Goal: Transaction & Acquisition: Purchase product/service

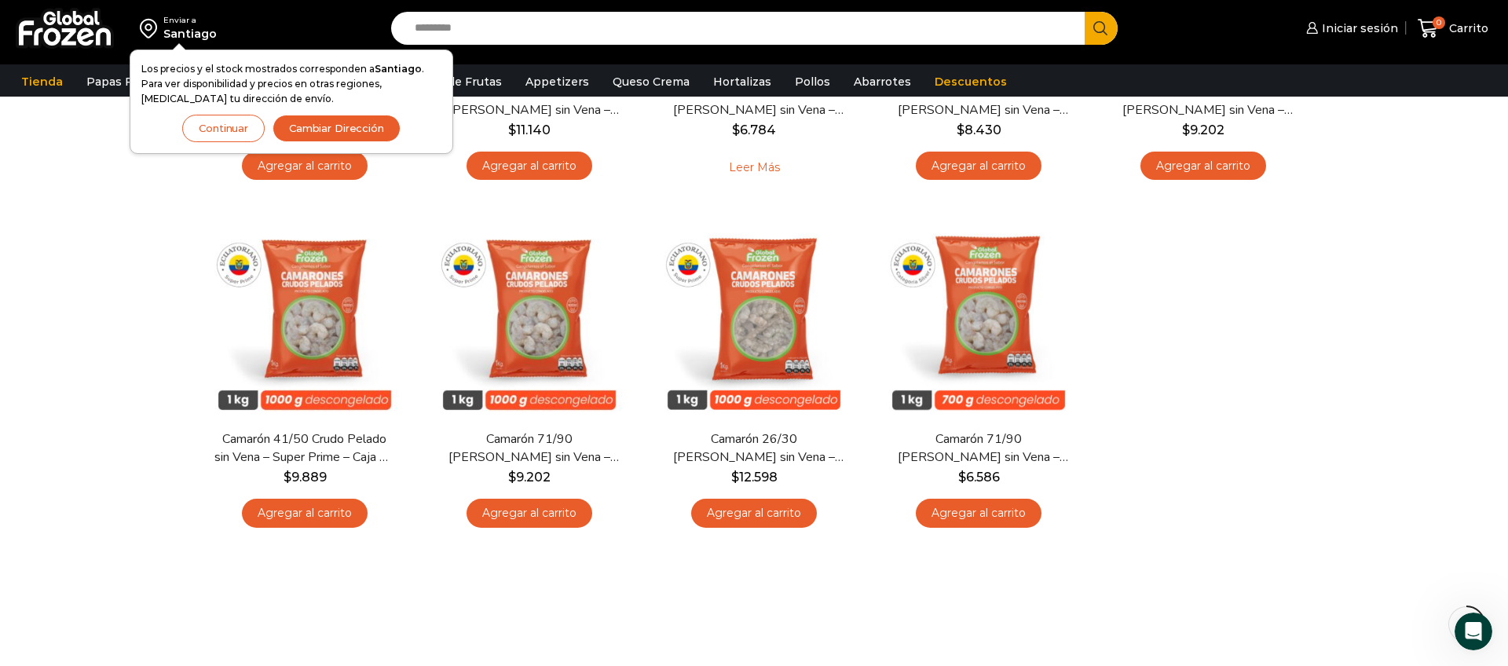
scroll to position [376, 0]
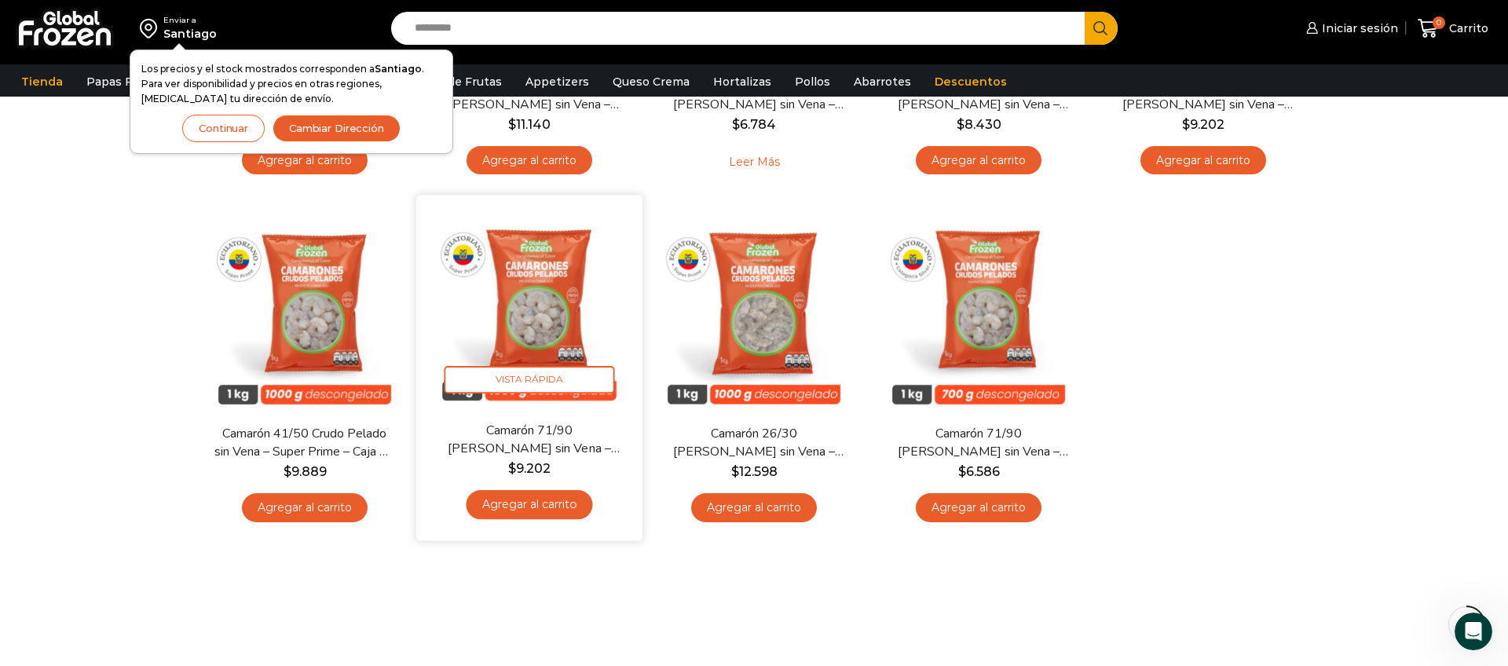
click at [528, 508] on link "Agregar al carrito" at bounding box center [529, 504] width 126 height 29
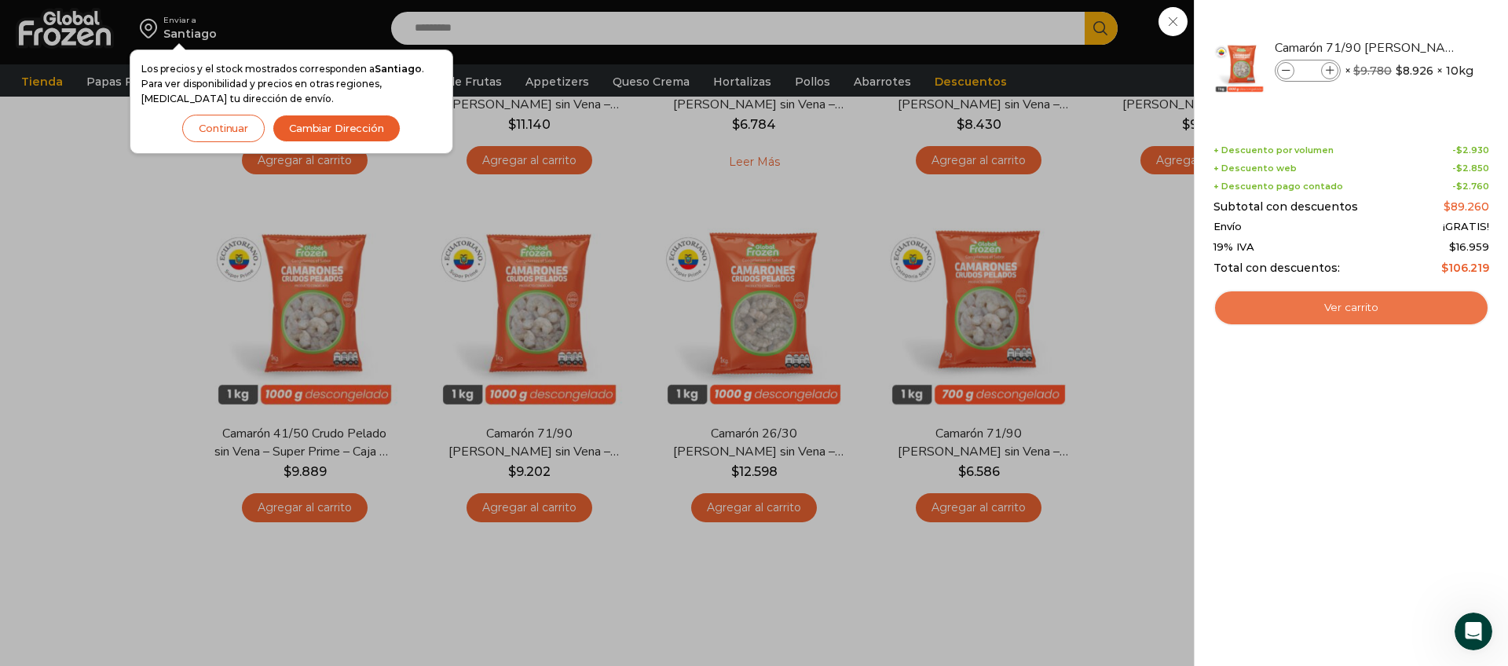
click at [1327, 303] on link "Ver carrito" at bounding box center [1352, 308] width 276 height 36
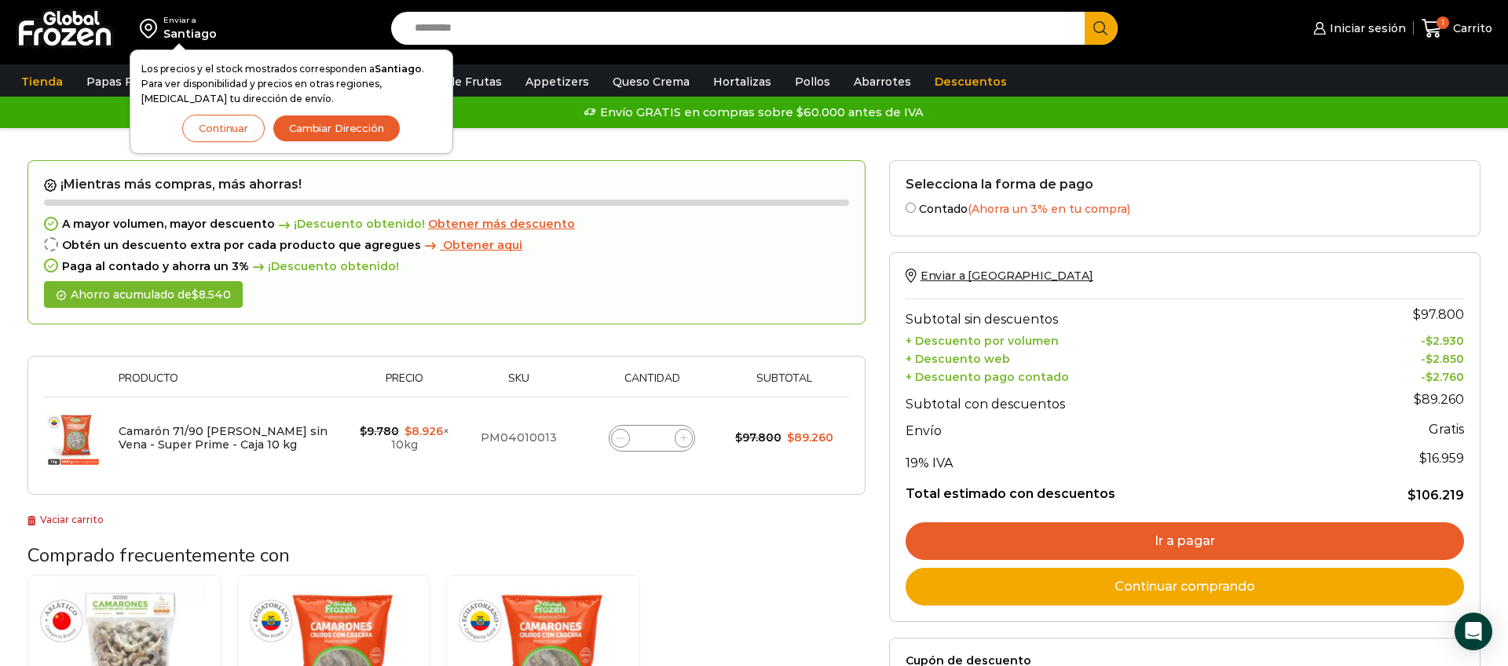
click at [680, 440] on icon at bounding box center [683, 437] width 7 height 7
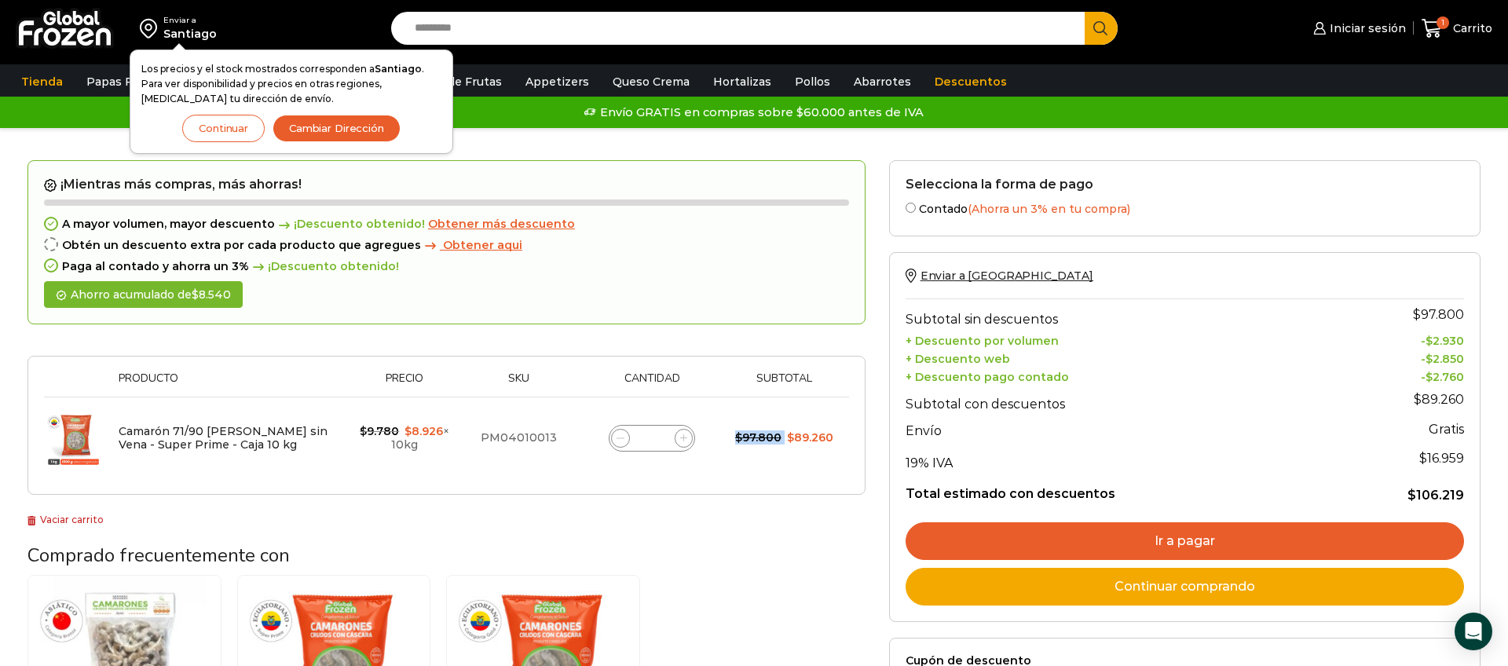
type input "*"
click at [678, 440] on form "¡Mientras más compras, más ahorras! A mayor volumen, mayor descuento ¡Descuento…" at bounding box center [446, 327] width 838 height 335
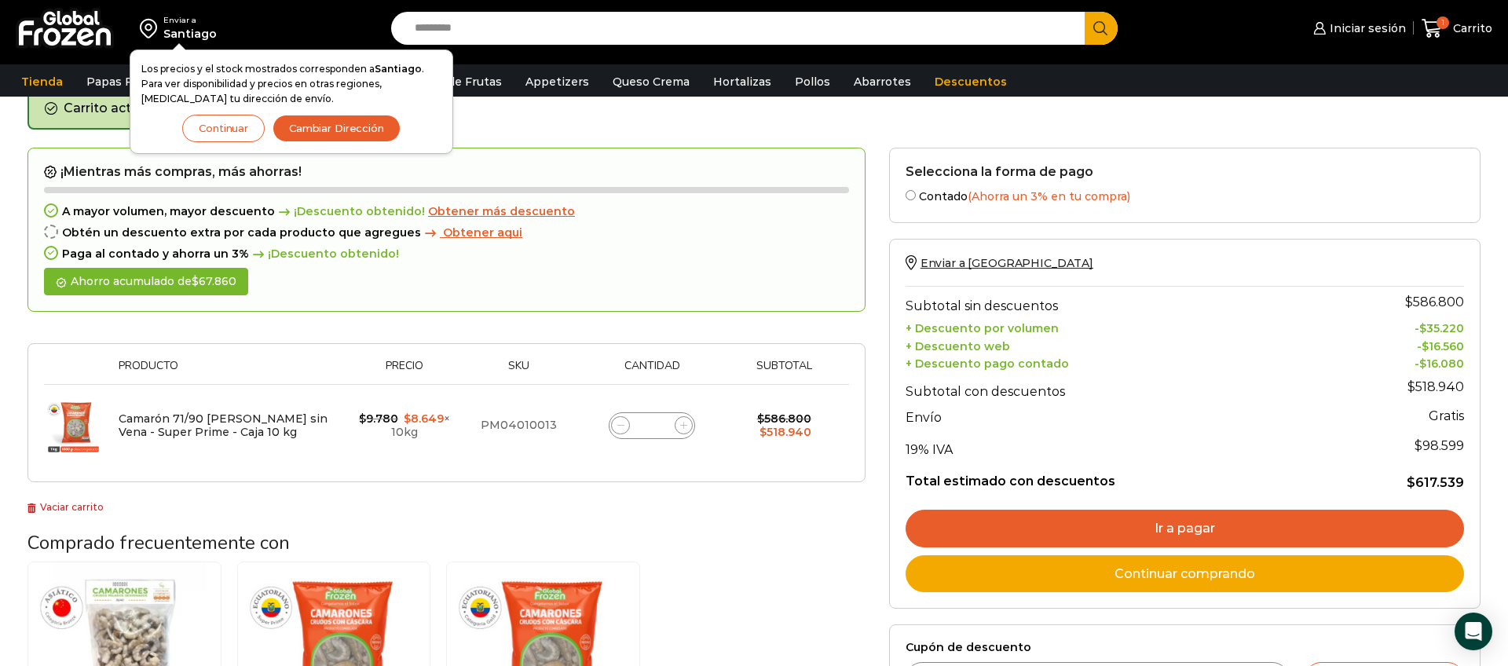
scroll to position [81, 0]
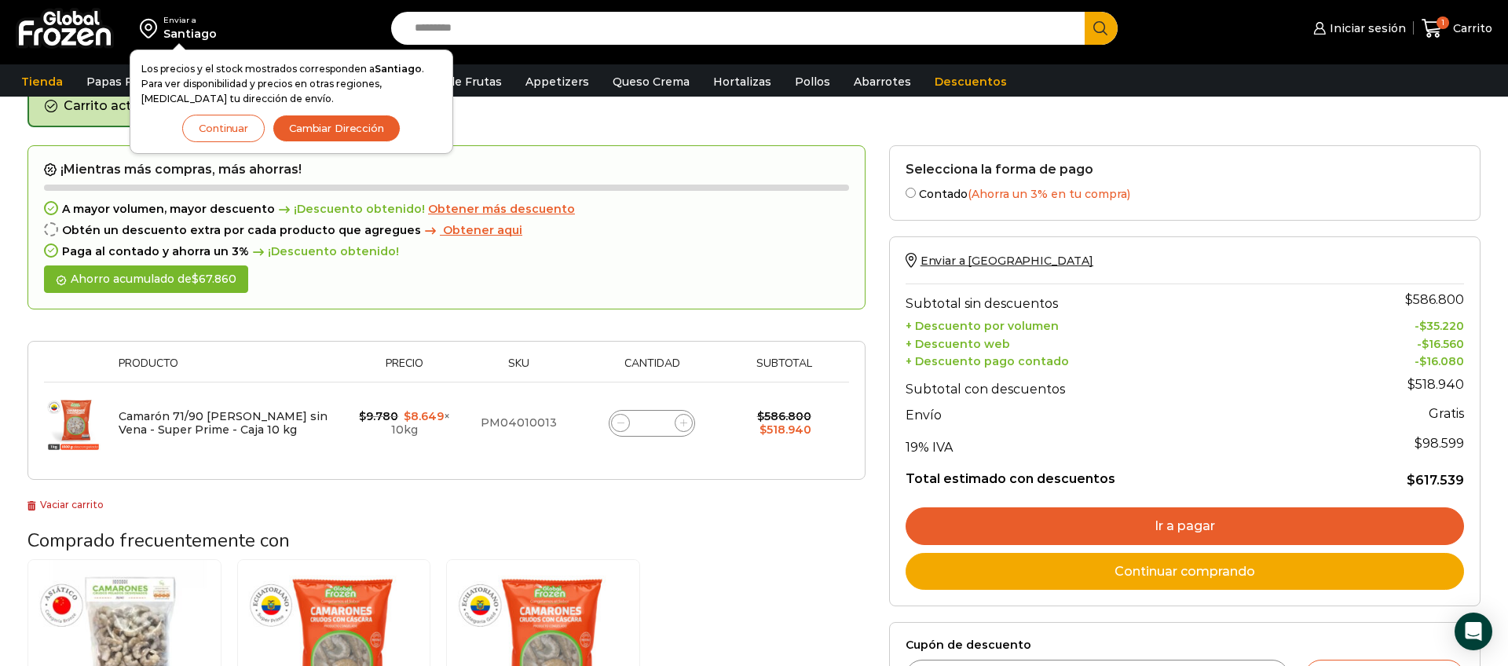
click at [682, 426] on icon at bounding box center [683, 423] width 7 height 7
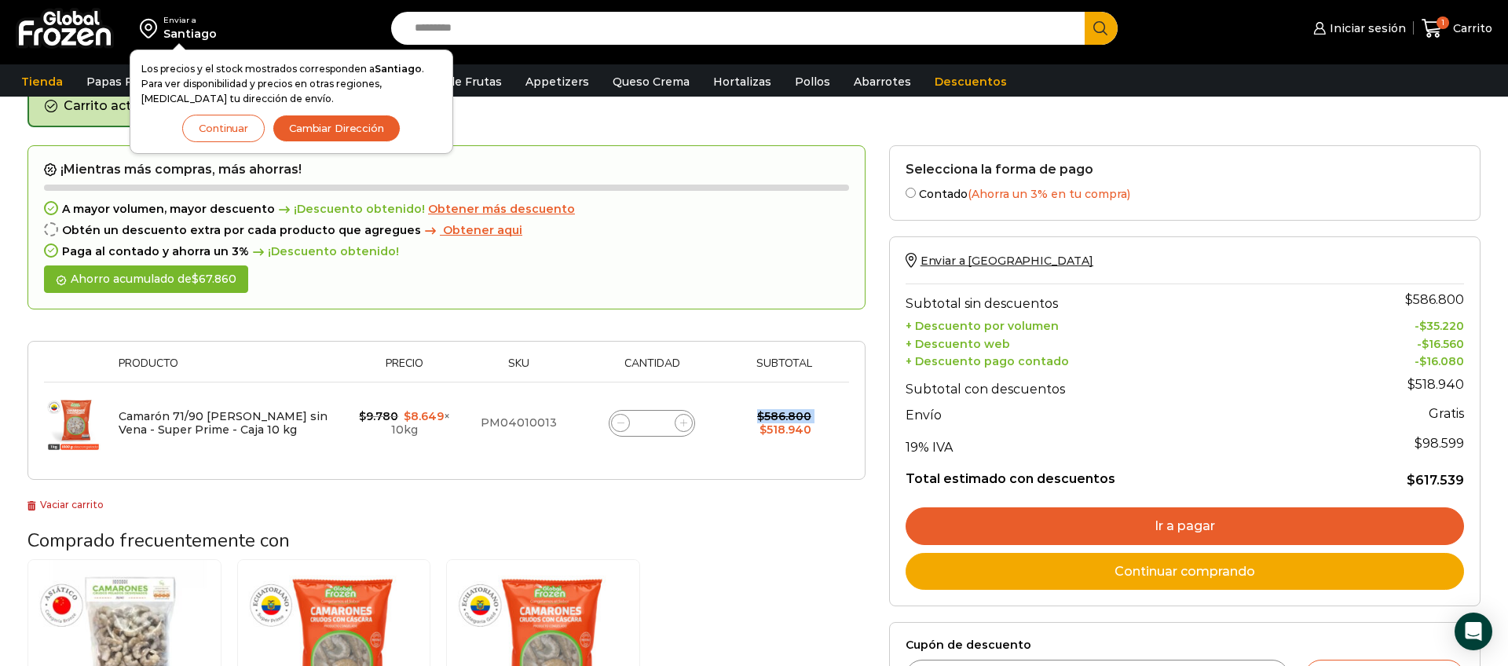
type input "**"
click at [682, 426] on form "¡Mientras más compras, más ahorras! A mayor volumen, mayor descuento ¡Descuento…" at bounding box center [446, 312] width 838 height 335
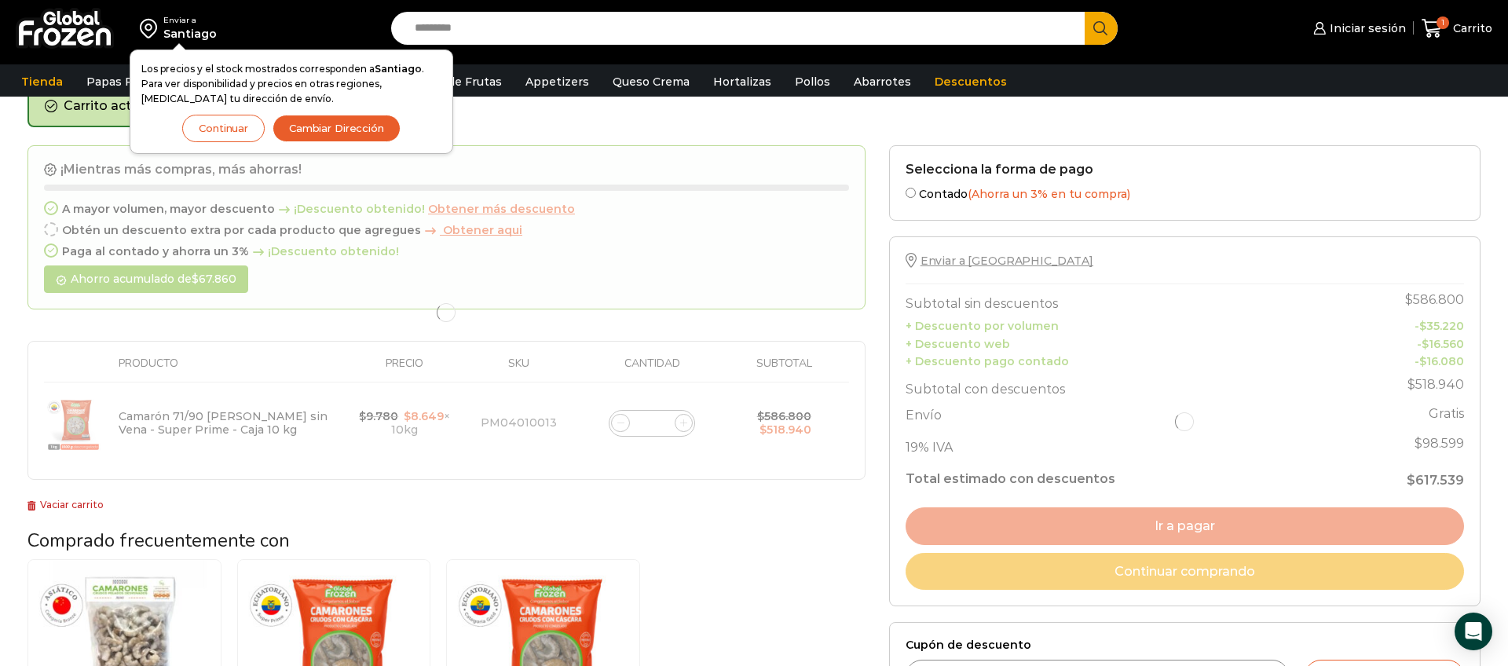
click at [682, 426] on div at bounding box center [446, 312] width 838 height 335
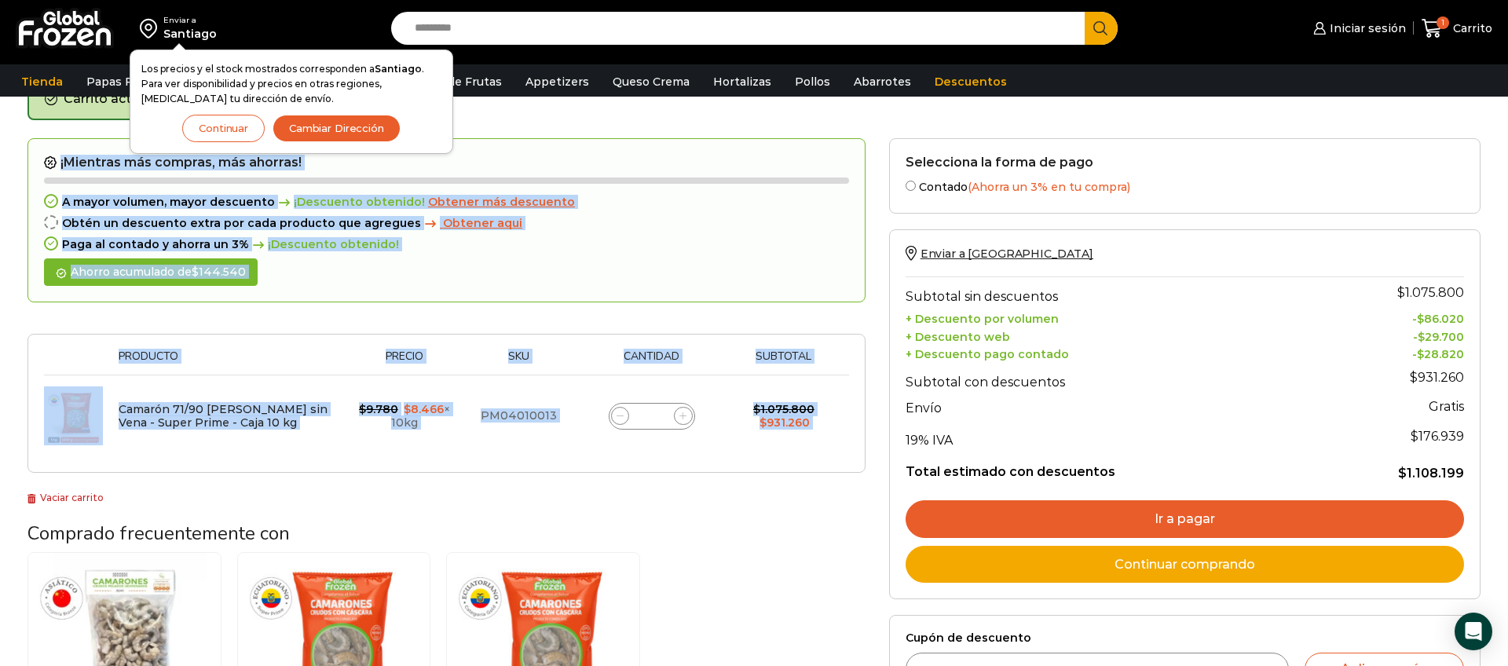
scroll to position [89, 0]
click at [682, 416] on icon at bounding box center [683, 415] width 7 height 7
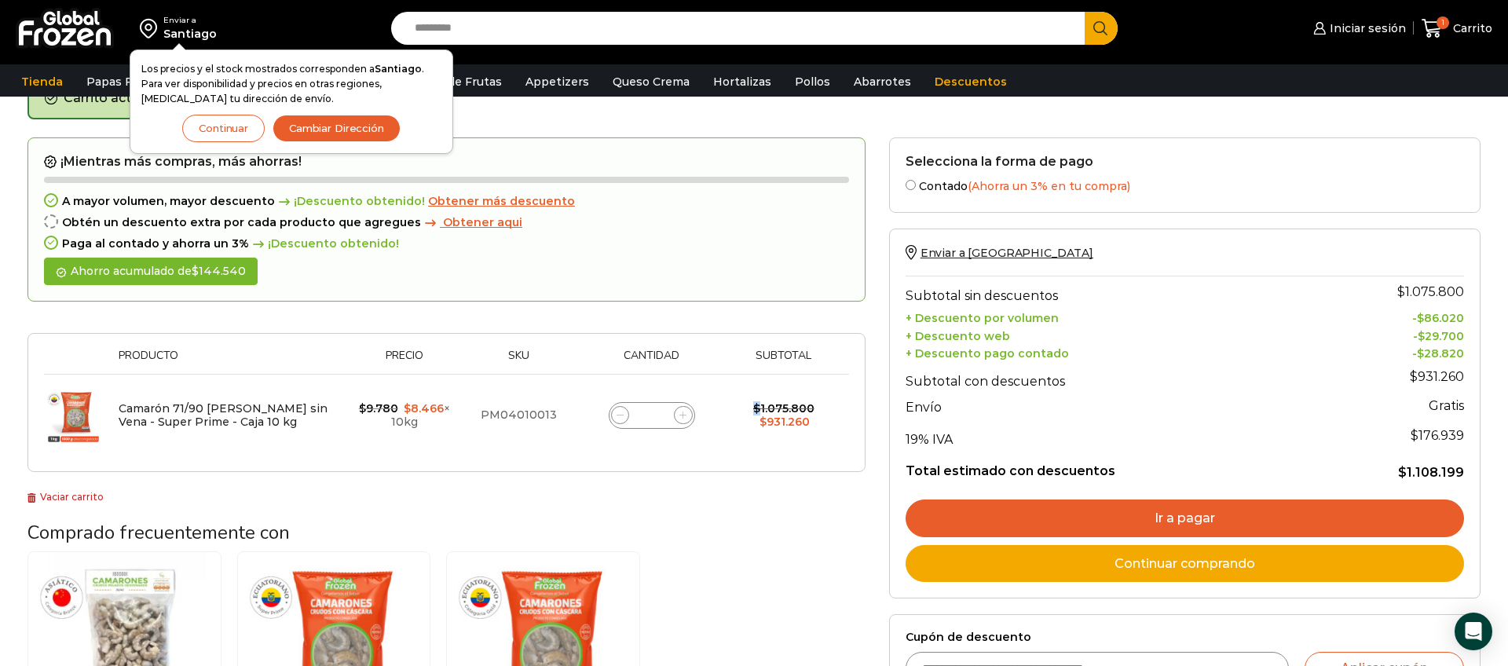
click at [682, 416] on icon at bounding box center [683, 415] width 7 height 7
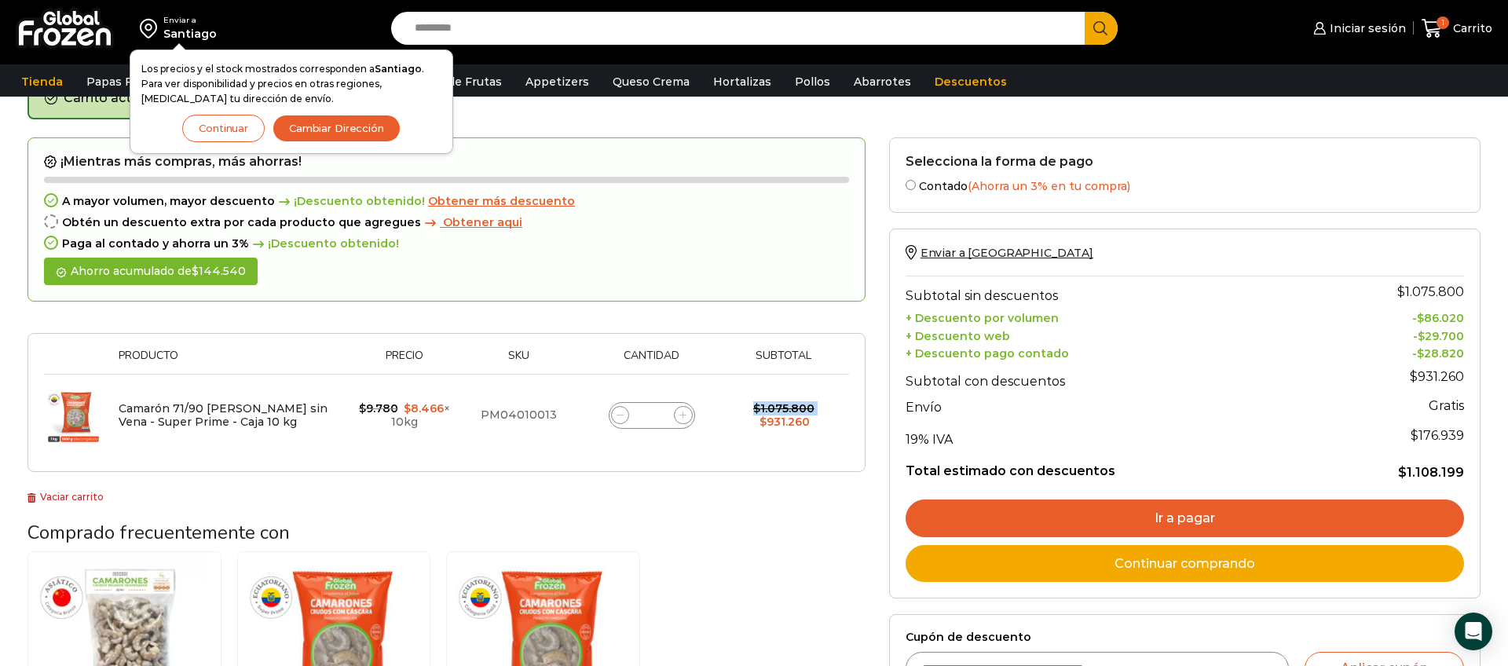
type input "**"
click at [682, 416] on form "¡Mientras más compras, más ahorras! A mayor volumen, mayor descuento ¡Descuento…" at bounding box center [446, 304] width 838 height 335
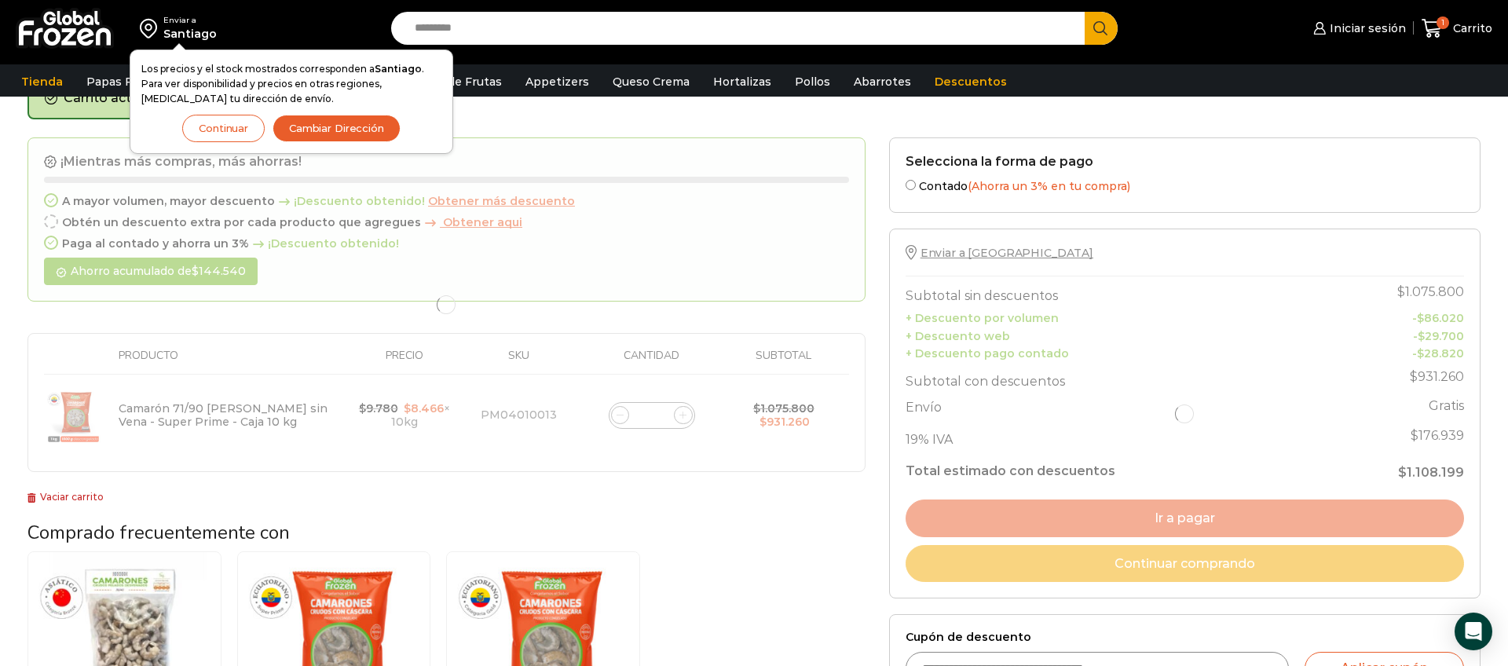
click at [682, 416] on div at bounding box center [446, 304] width 838 height 335
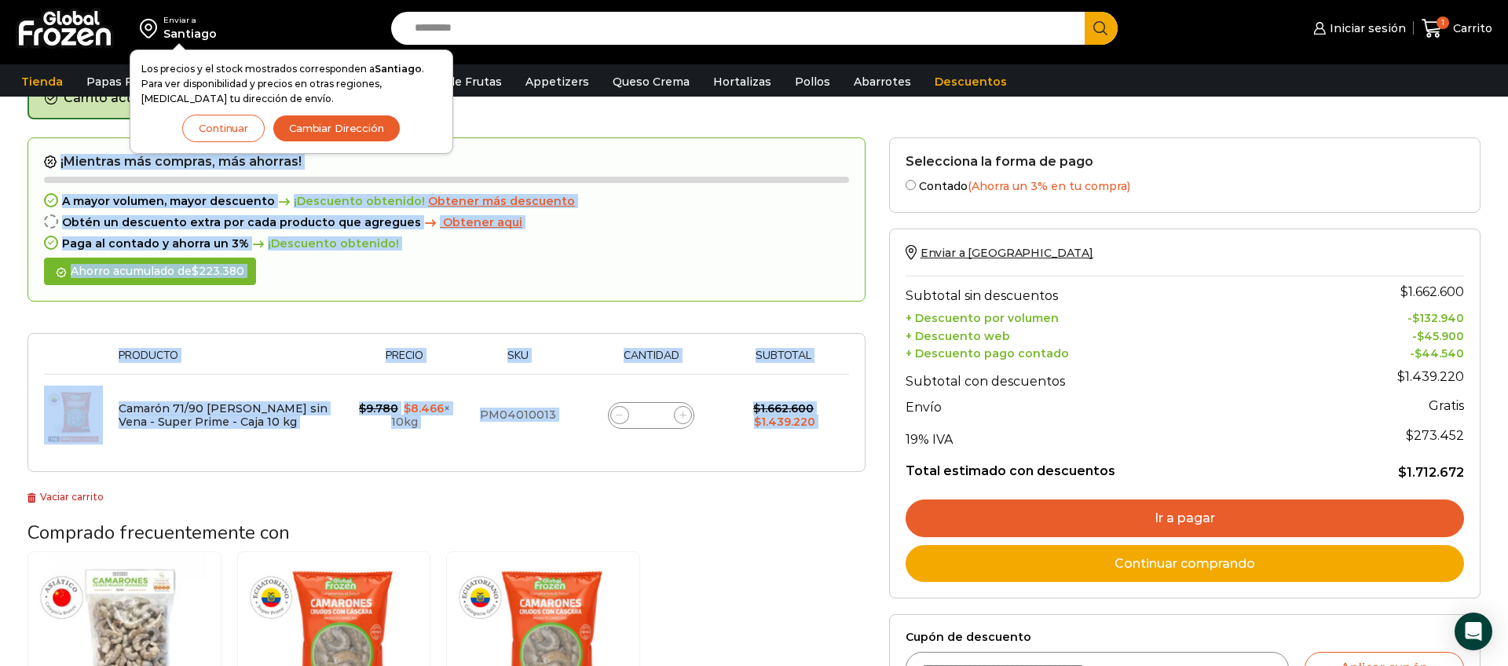
click at [682, 416] on icon at bounding box center [683, 415] width 7 height 7
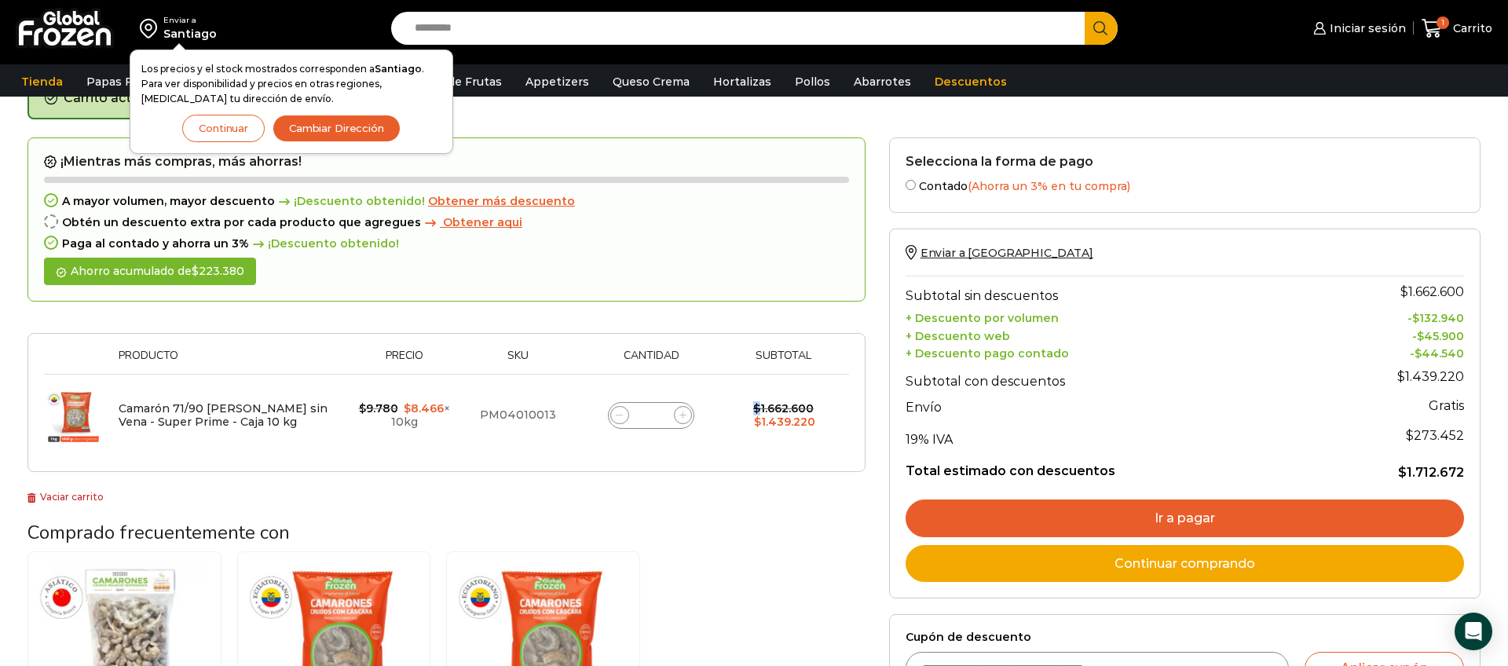
click at [682, 416] on icon at bounding box center [683, 415] width 7 height 7
type input "**"
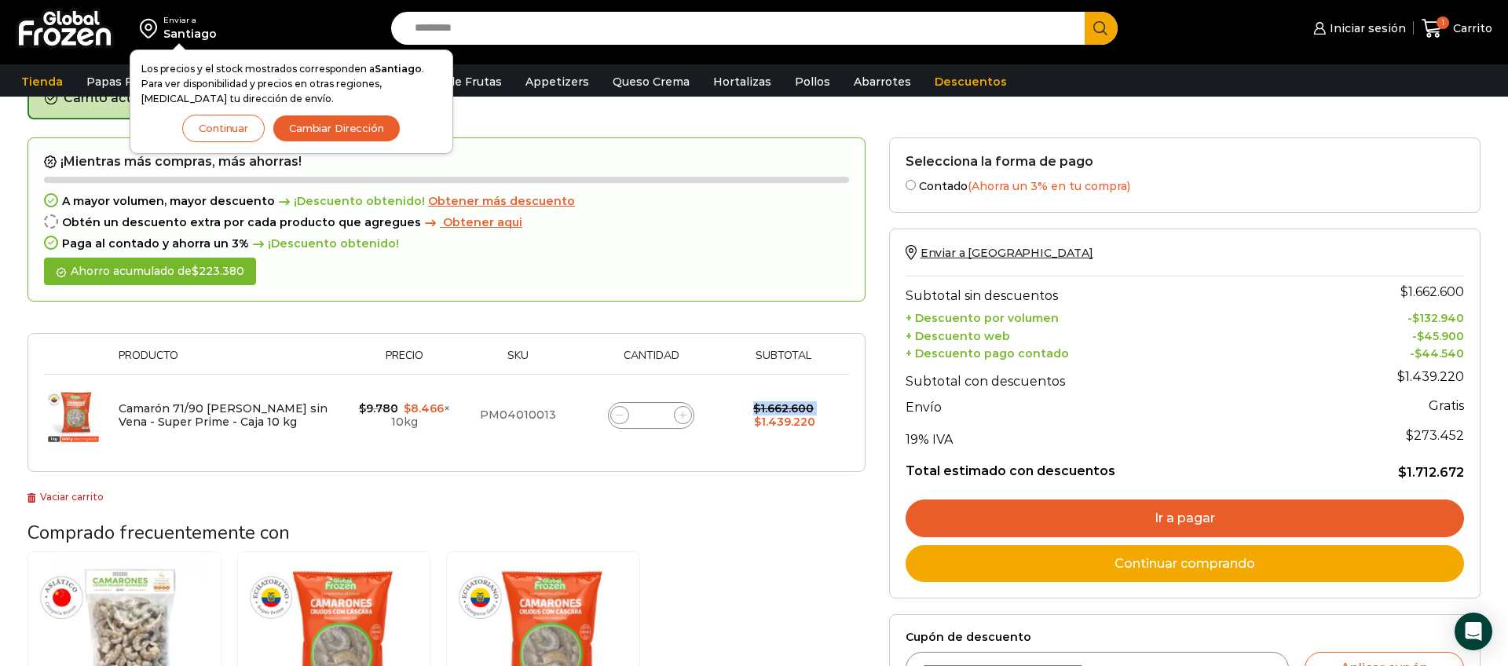
click at [682, 416] on form "¡Mientras más compras, más ahorras! A mayor volumen, mayor descuento ¡Descuento…" at bounding box center [446, 304] width 838 height 335
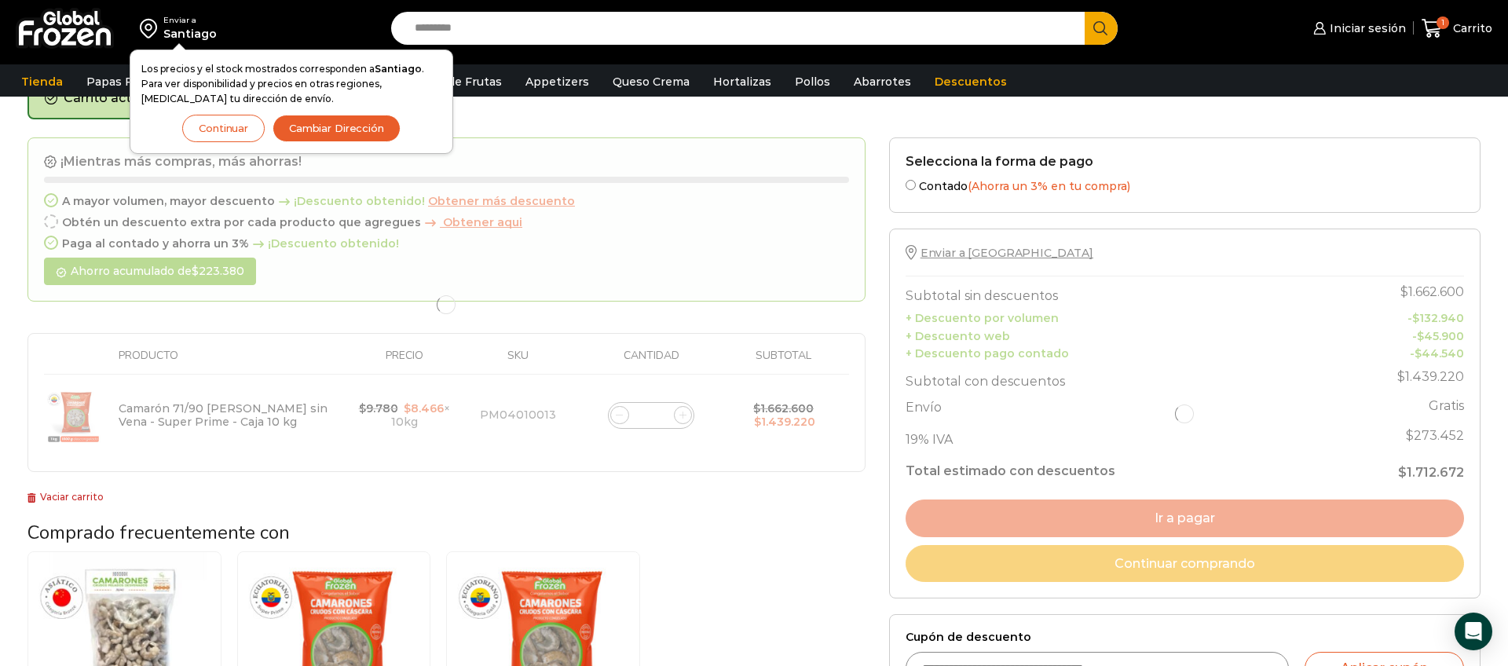
click at [682, 416] on div at bounding box center [446, 304] width 838 height 335
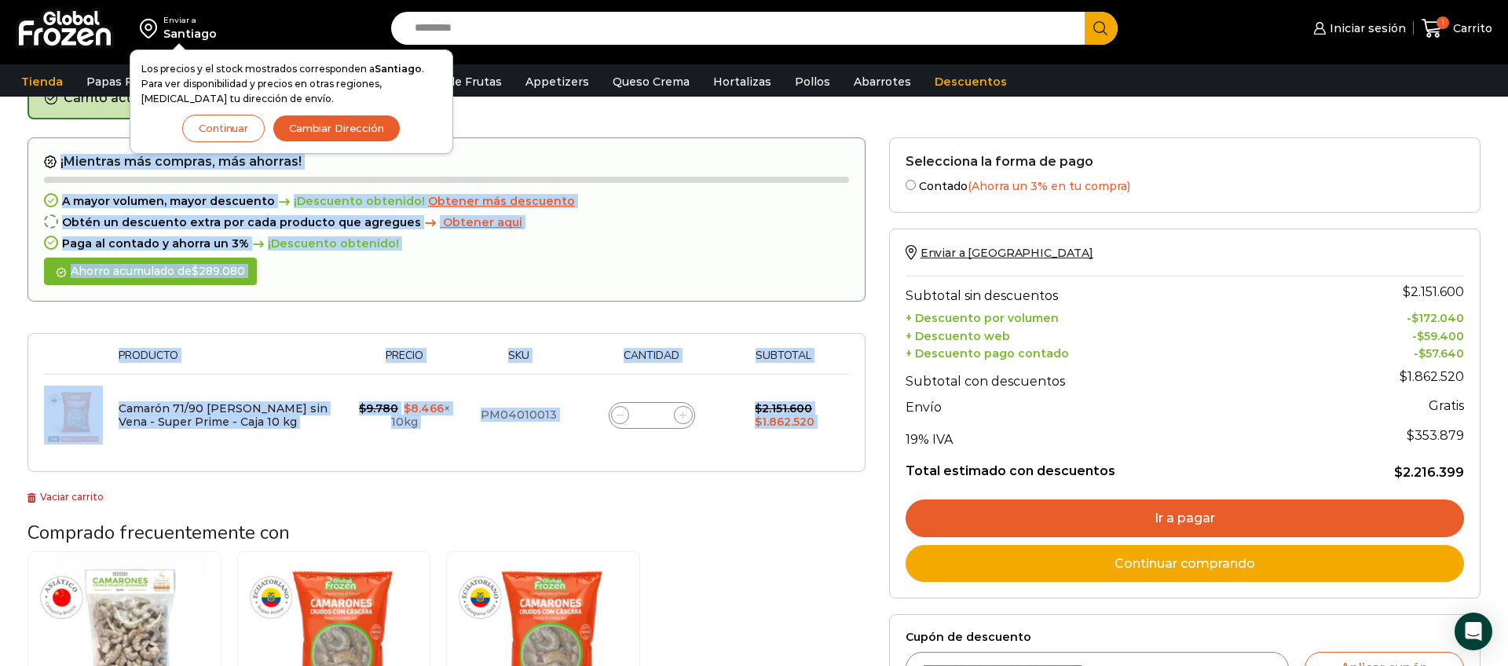
click at [682, 416] on icon at bounding box center [683, 415] width 7 height 7
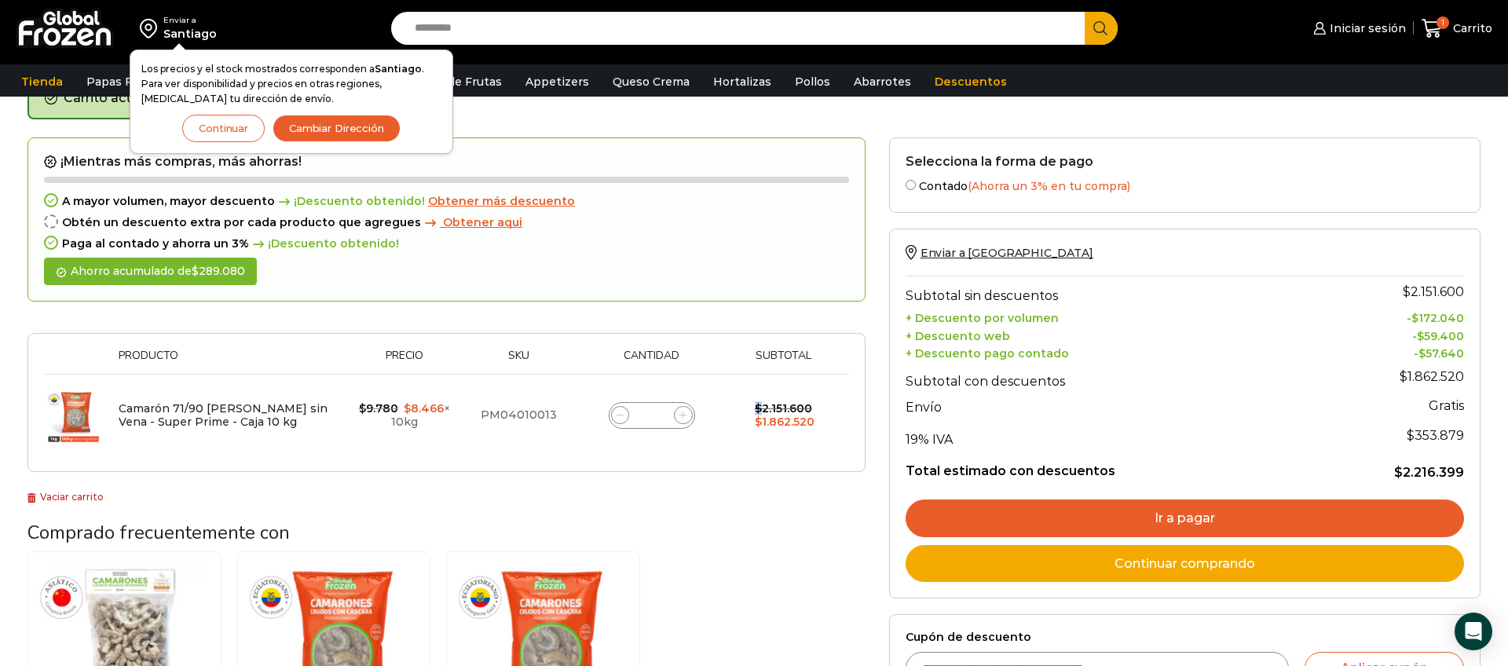
click at [682, 416] on icon at bounding box center [683, 415] width 7 height 7
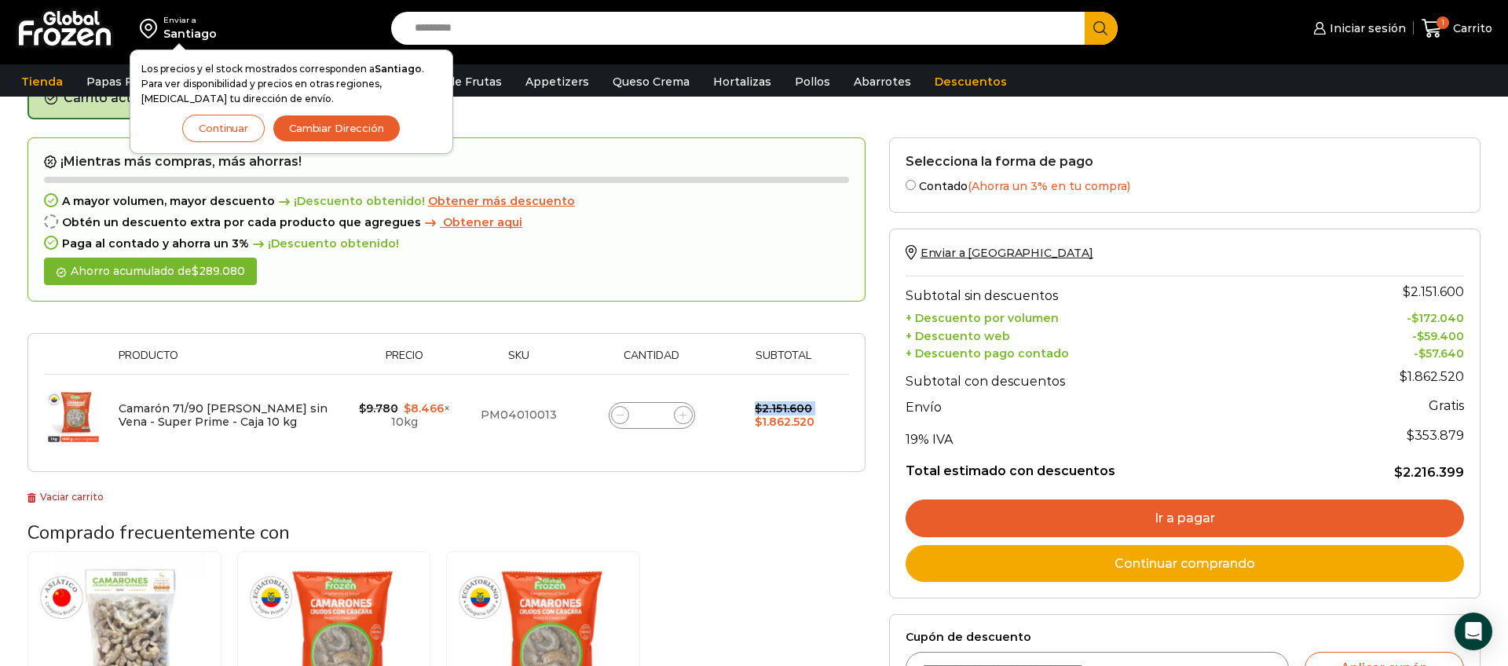
type input "**"
click at [682, 416] on form "¡Mientras más compras, más ahorras! A mayor volumen, mayor descuento ¡Descuento…" at bounding box center [446, 304] width 838 height 335
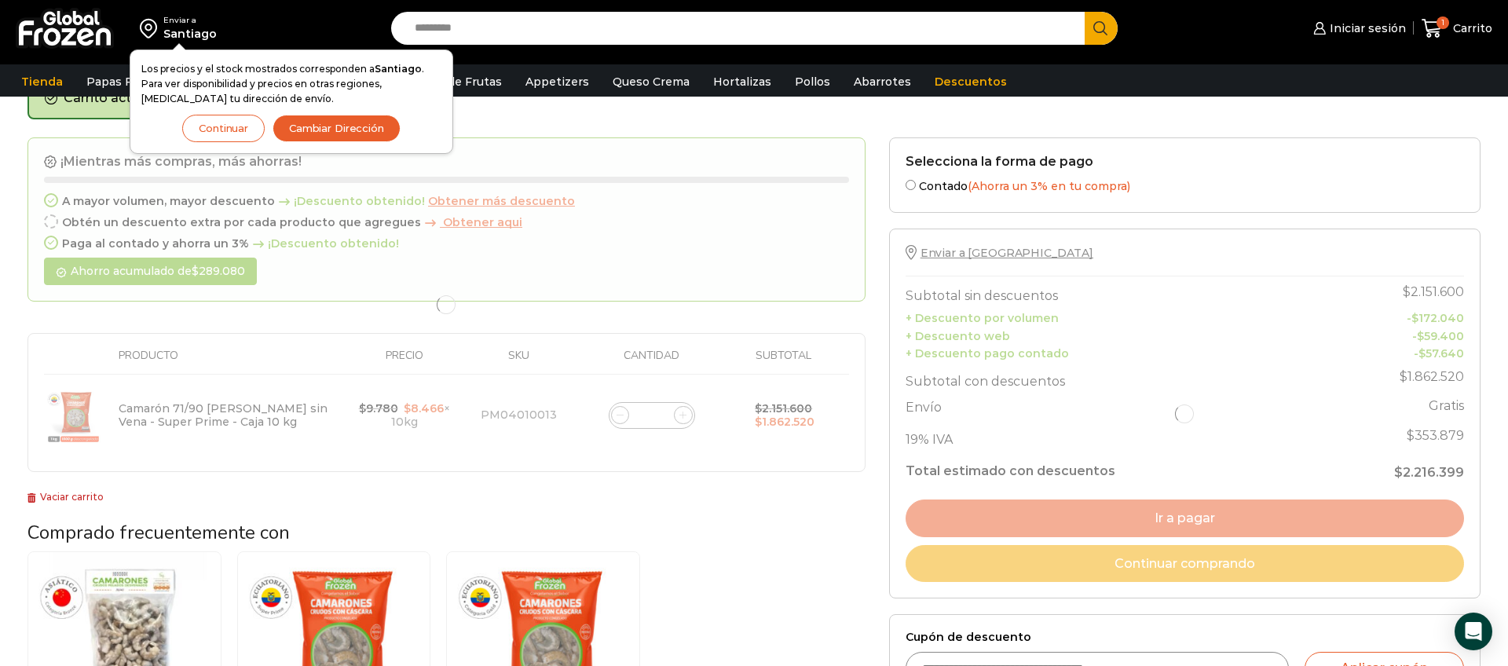
click at [682, 416] on div at bounding box center [446, 304] width 838 height 335
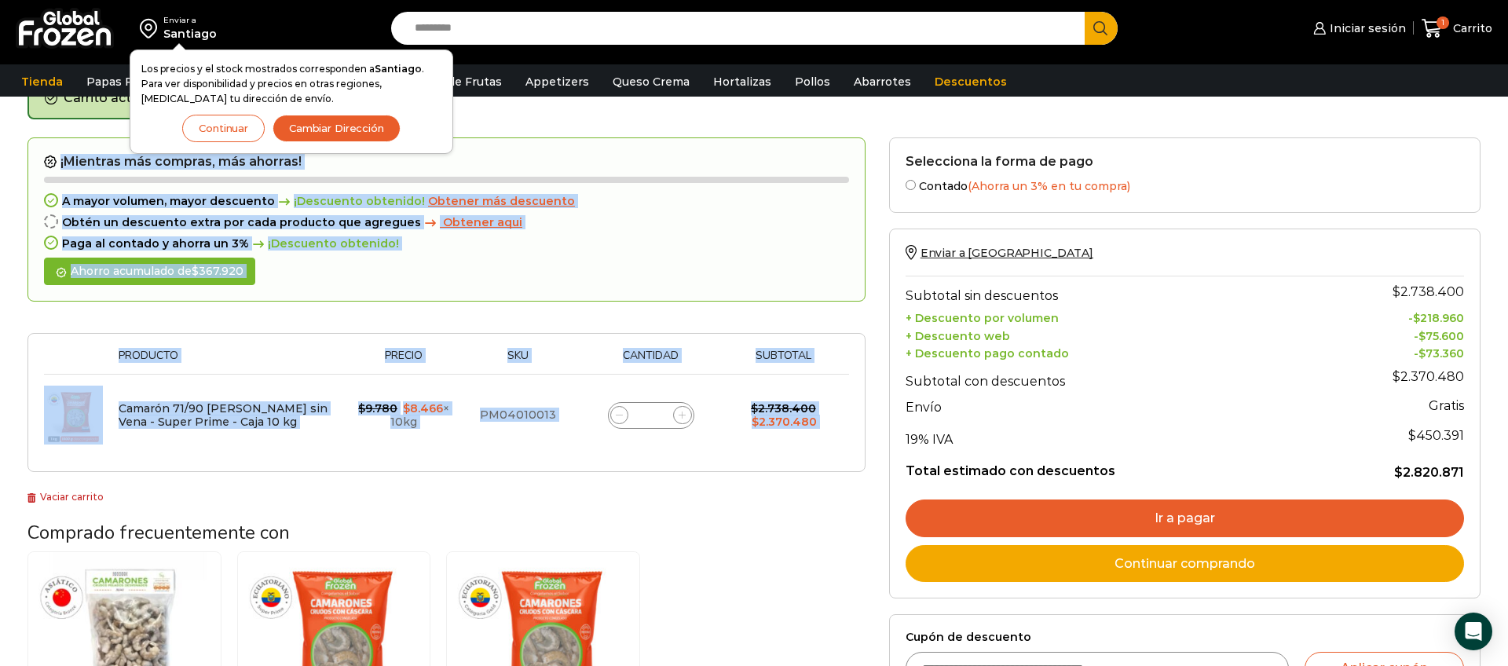
click at [682, 416] on icon at bounding box center [682, 415] width 7 height 7
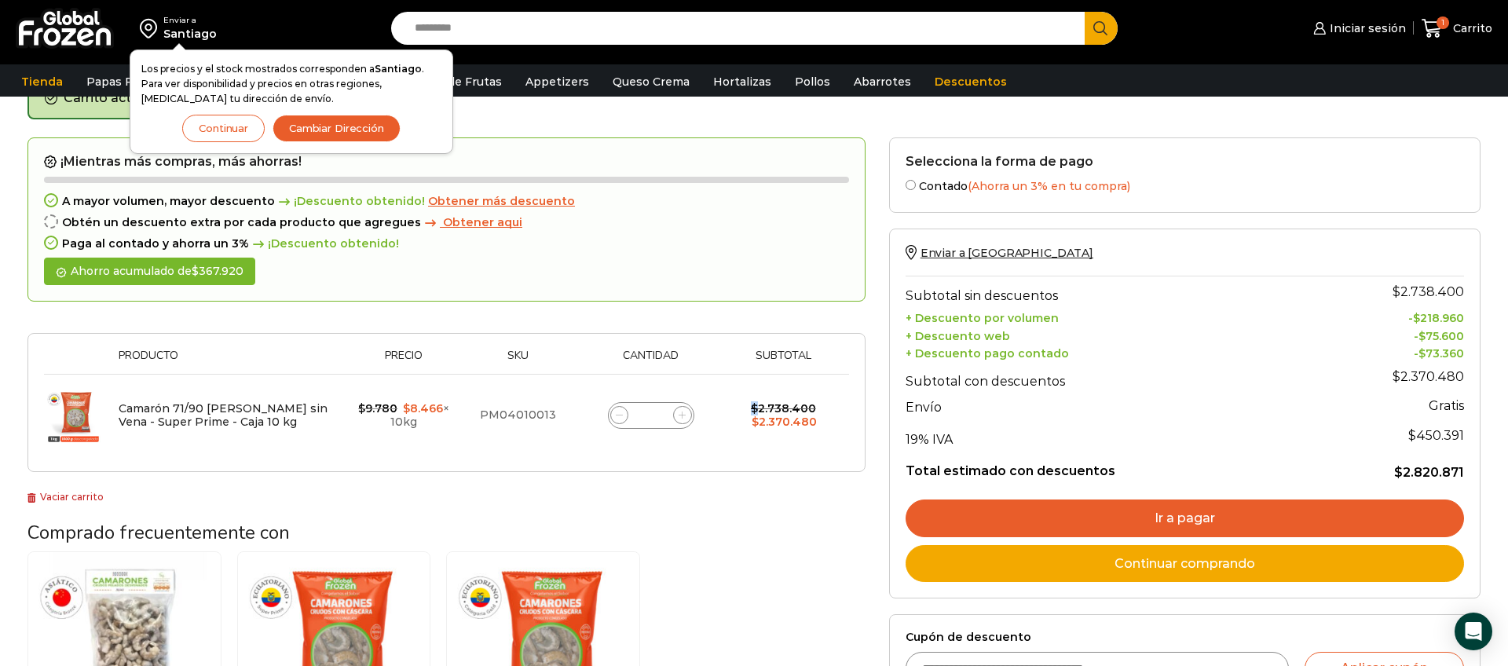
click at [682, 416] on icon at bounding box center [682, 415] width 7 height 7
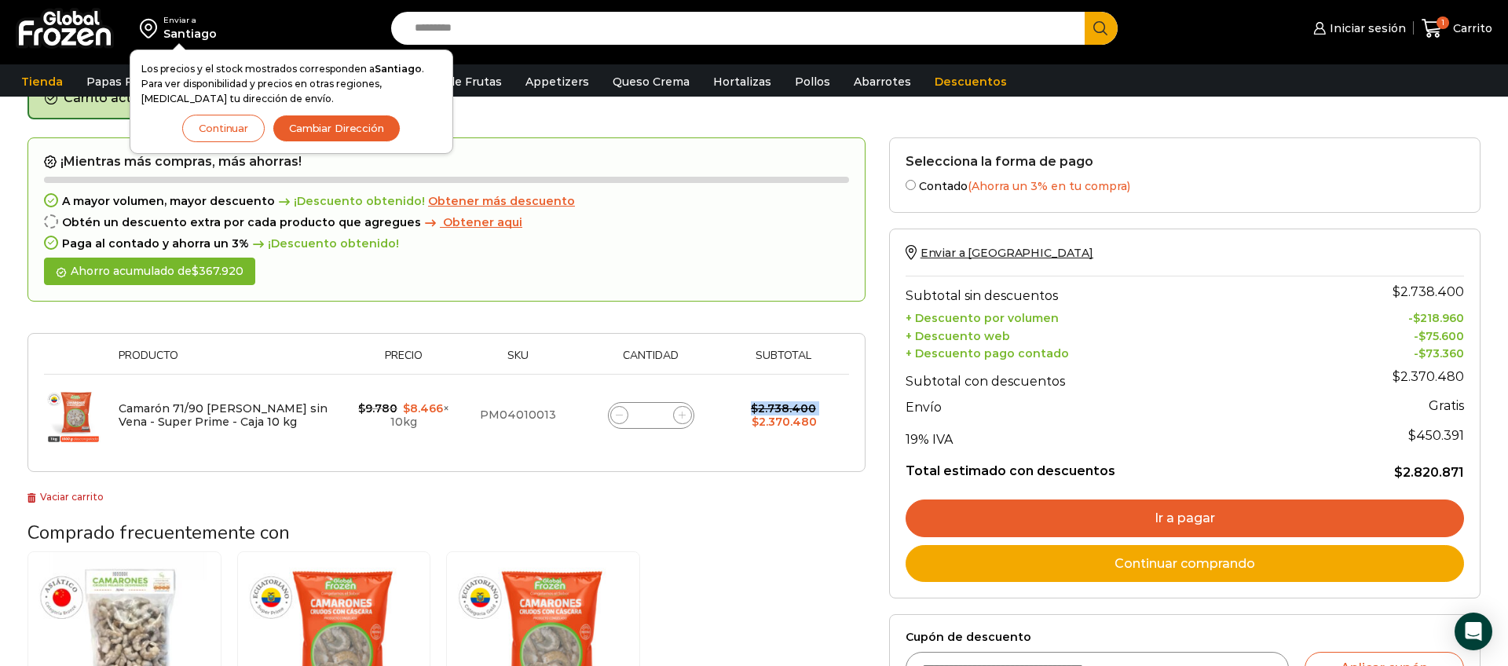
type input "**"
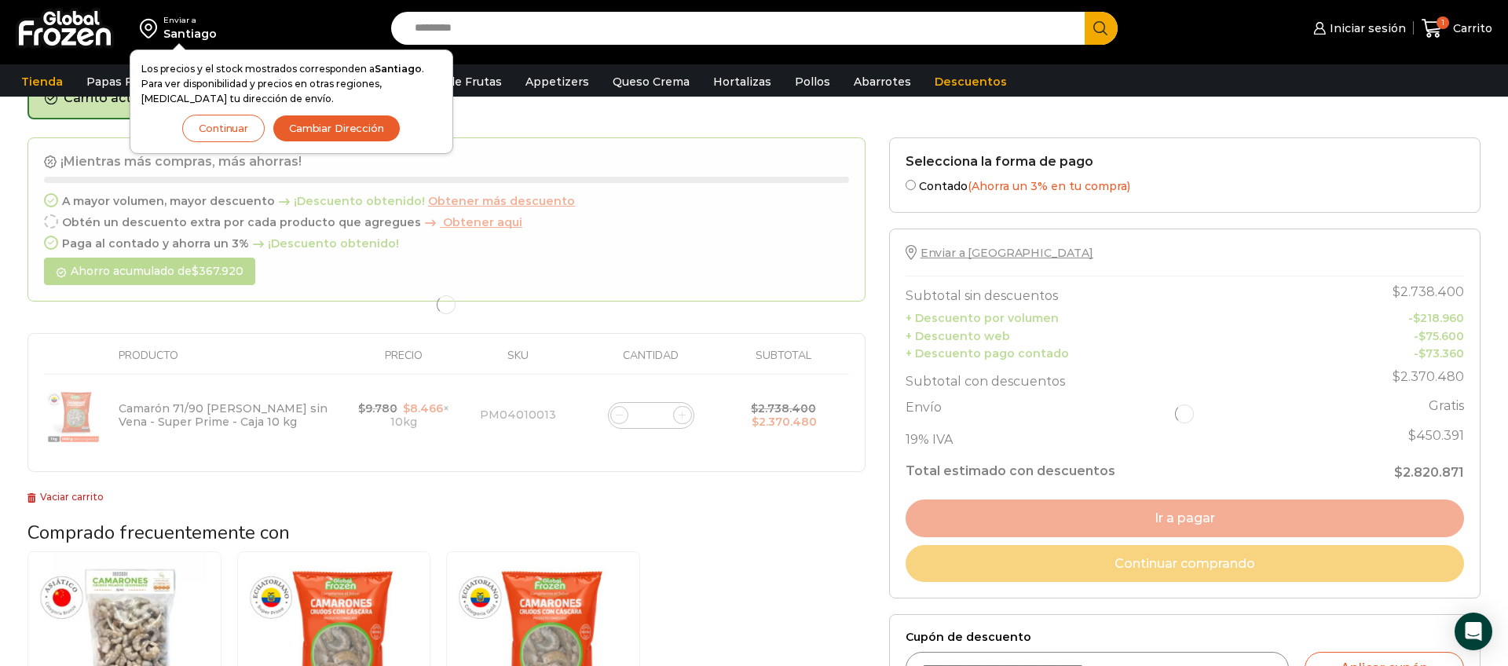
click at [682, 416] on div at bounding box center [446, 304] width 838 height 335
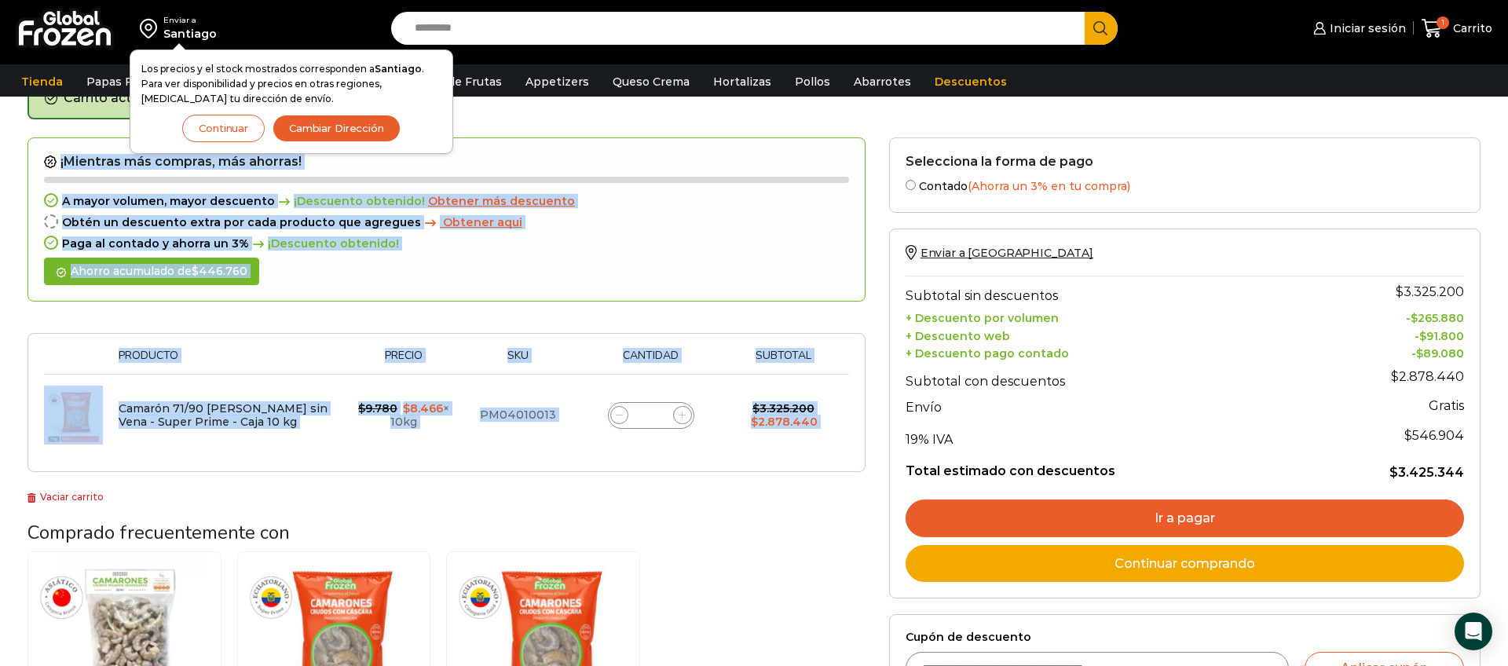
click at [682, 416] on icon at bounding box center [682, 415] width 7 height 7
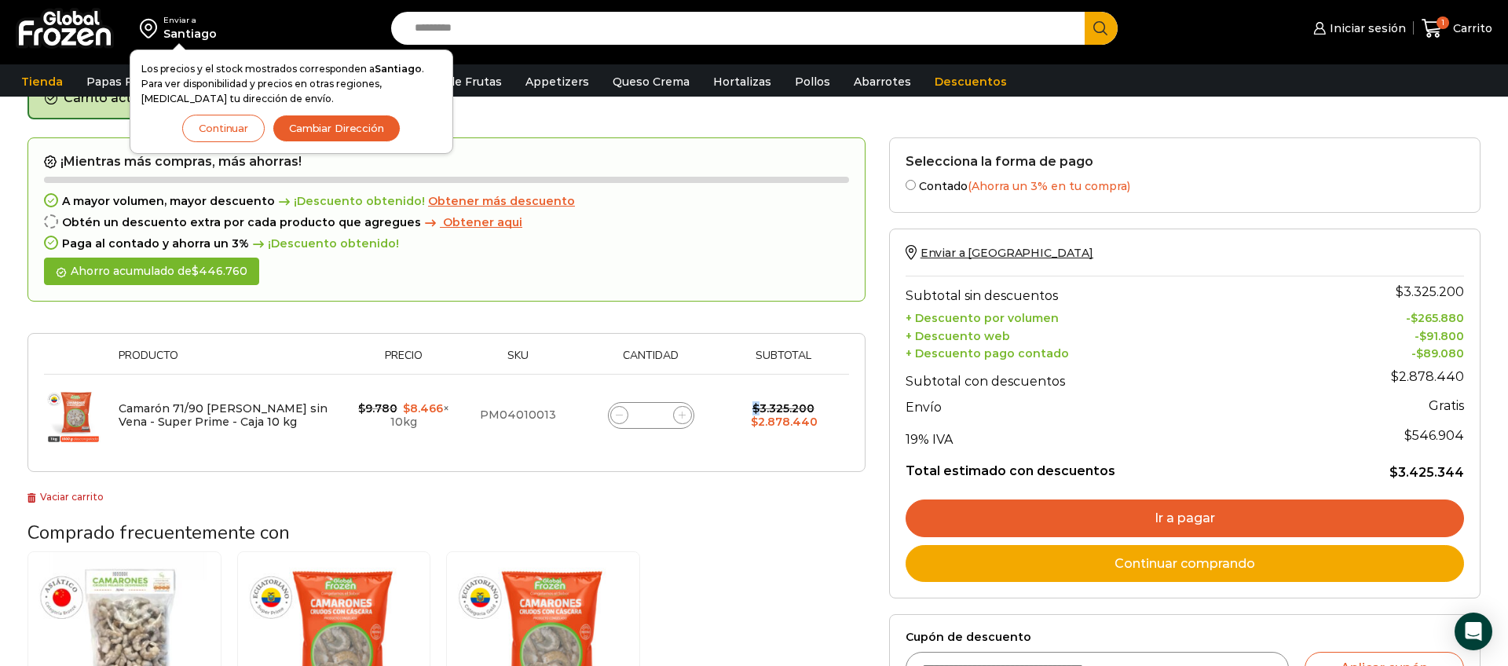
click at [682, 416] on icon at bounding box center [682, 415] width 7 height 7
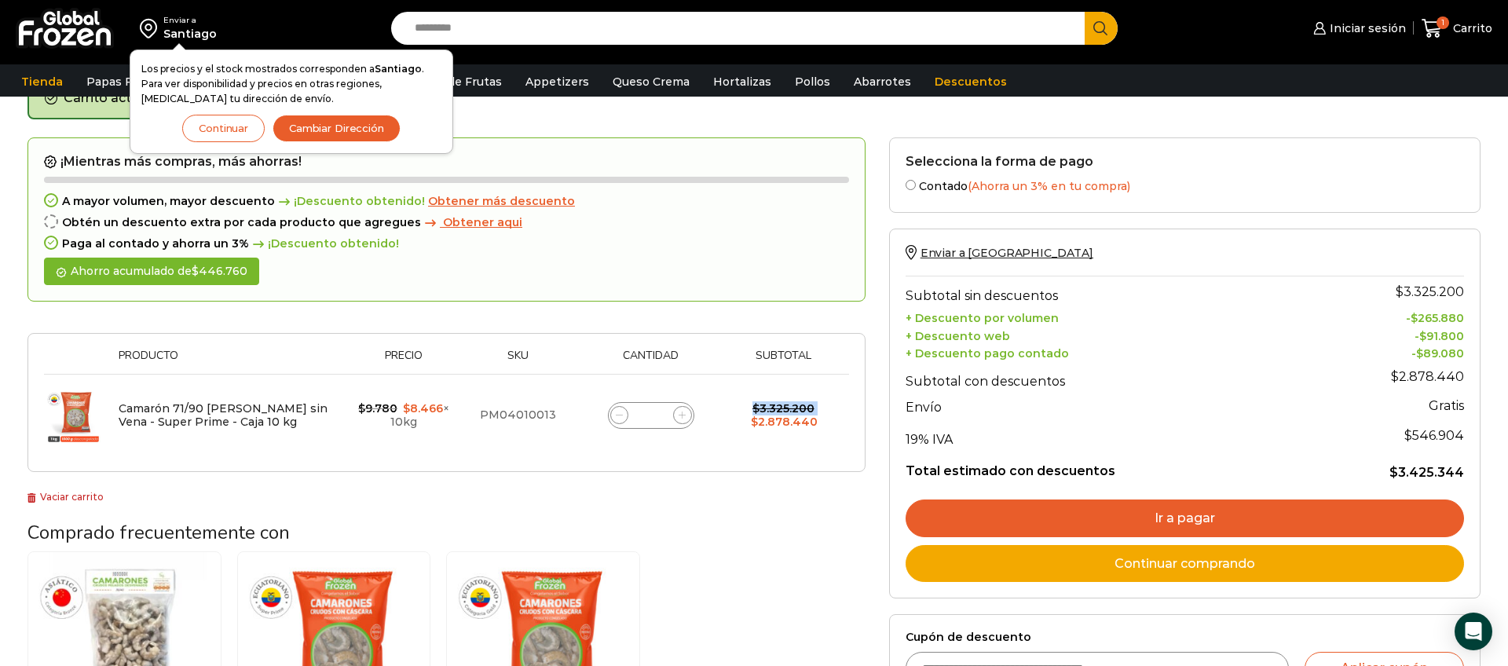
type input "**"
click at [682, 416] on form "¡Mientras más compras, más ahorras! A mayor volumen, mayor descuento ¡Descuento…" at bounding box center [446, 304] width 838 height 335
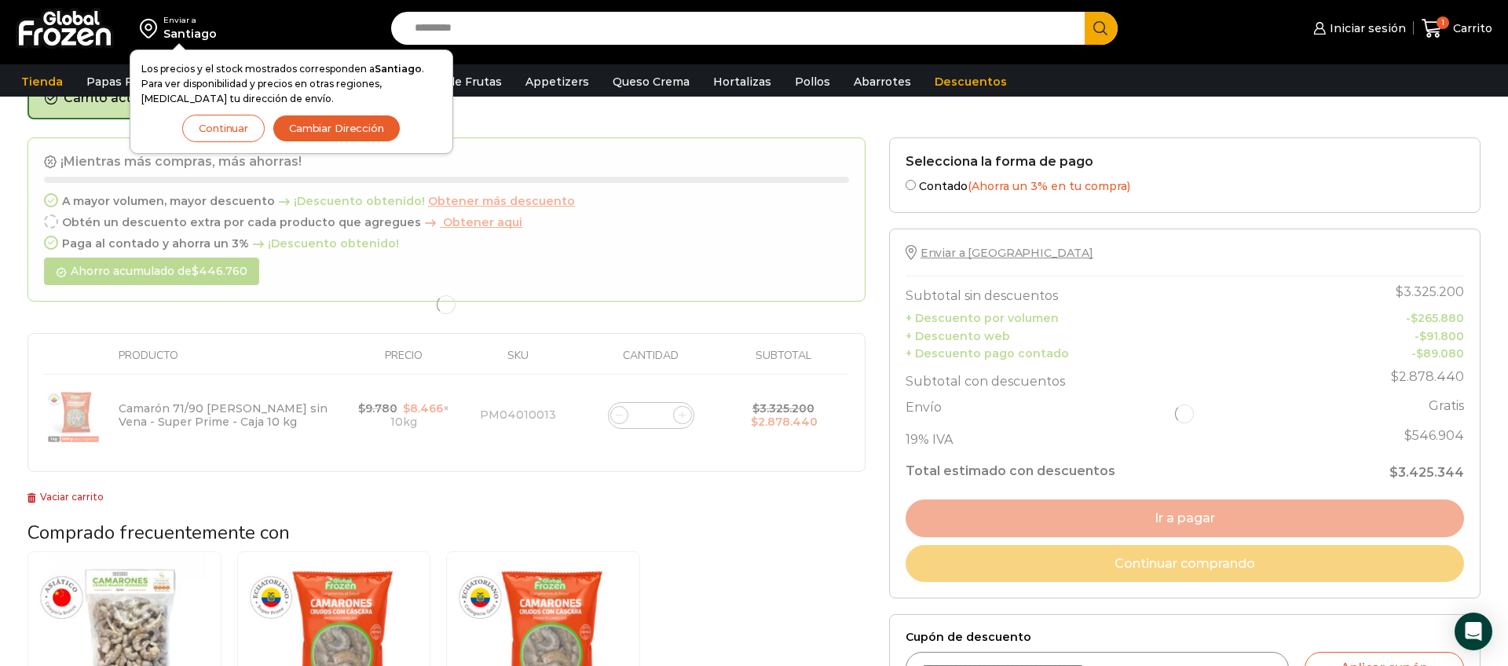
click at [682, 416] on div at bounding box center [446, 304] width 838 height 335
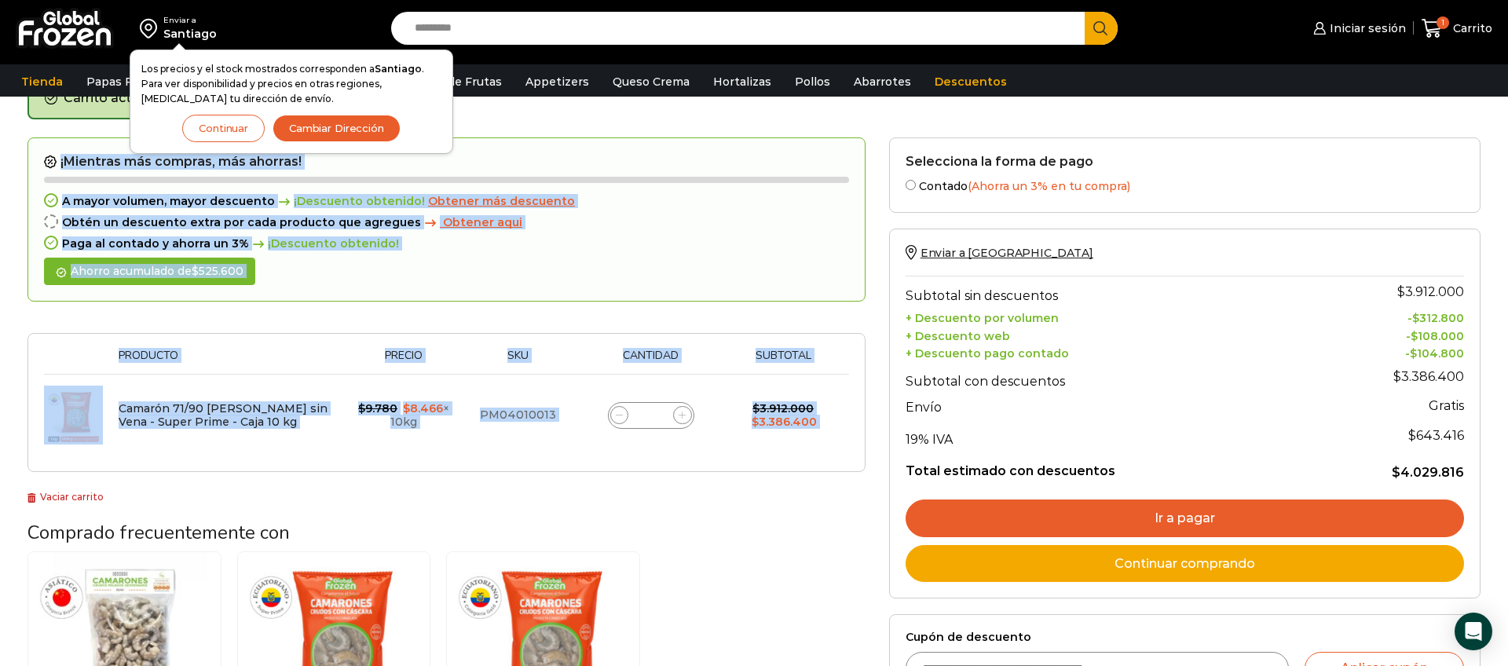
click at [682, 416] on icon at bounding box center [682, 415] width 7 height 7
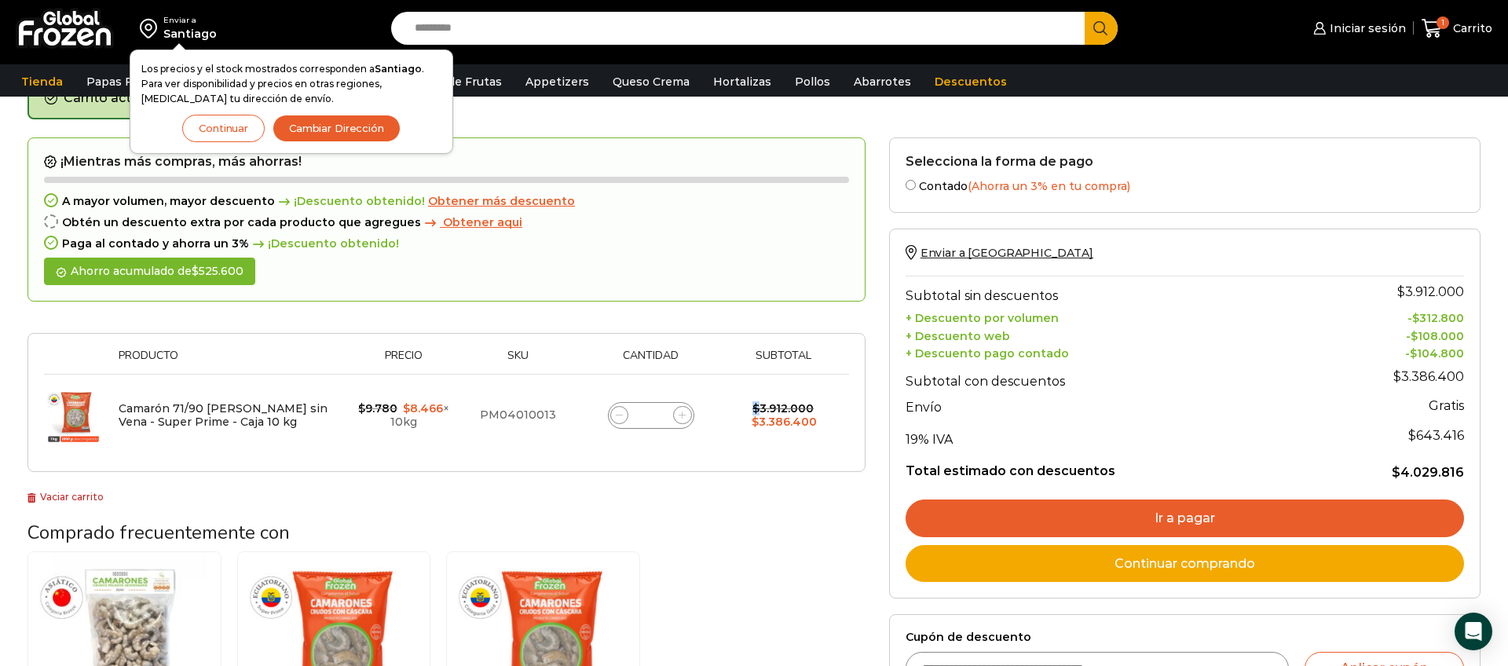
click at [682, 416] on icon at bounding box center [682, 415] width 7 height 7
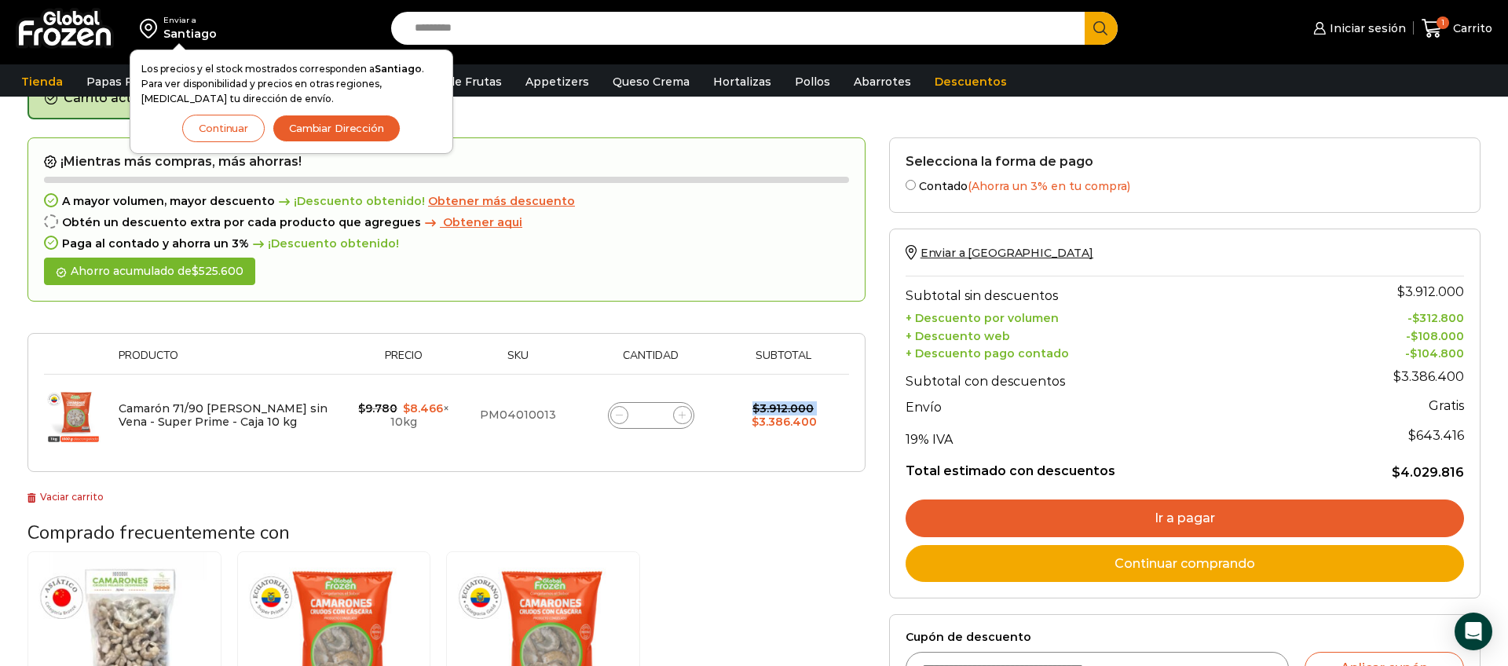
type input "**"
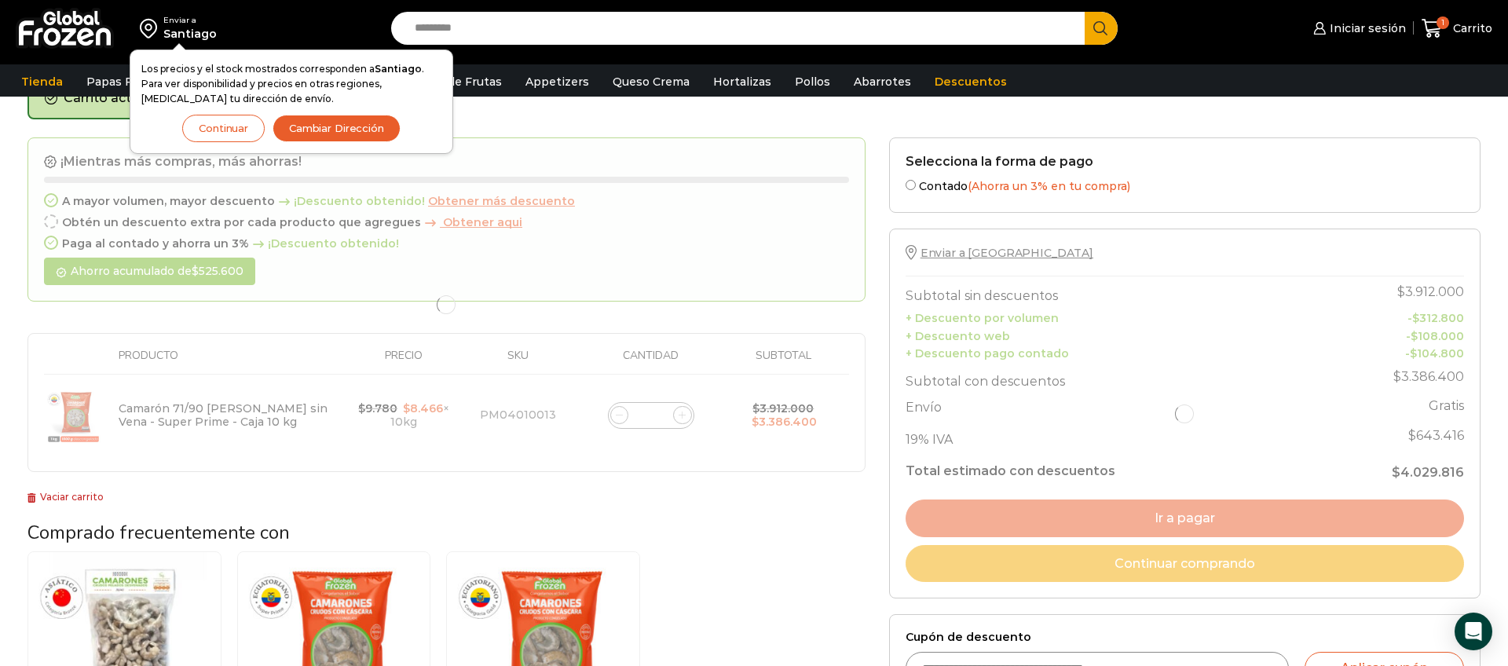
click at [682, 416] on div at bounding box center [446, 304] width 838 height 335
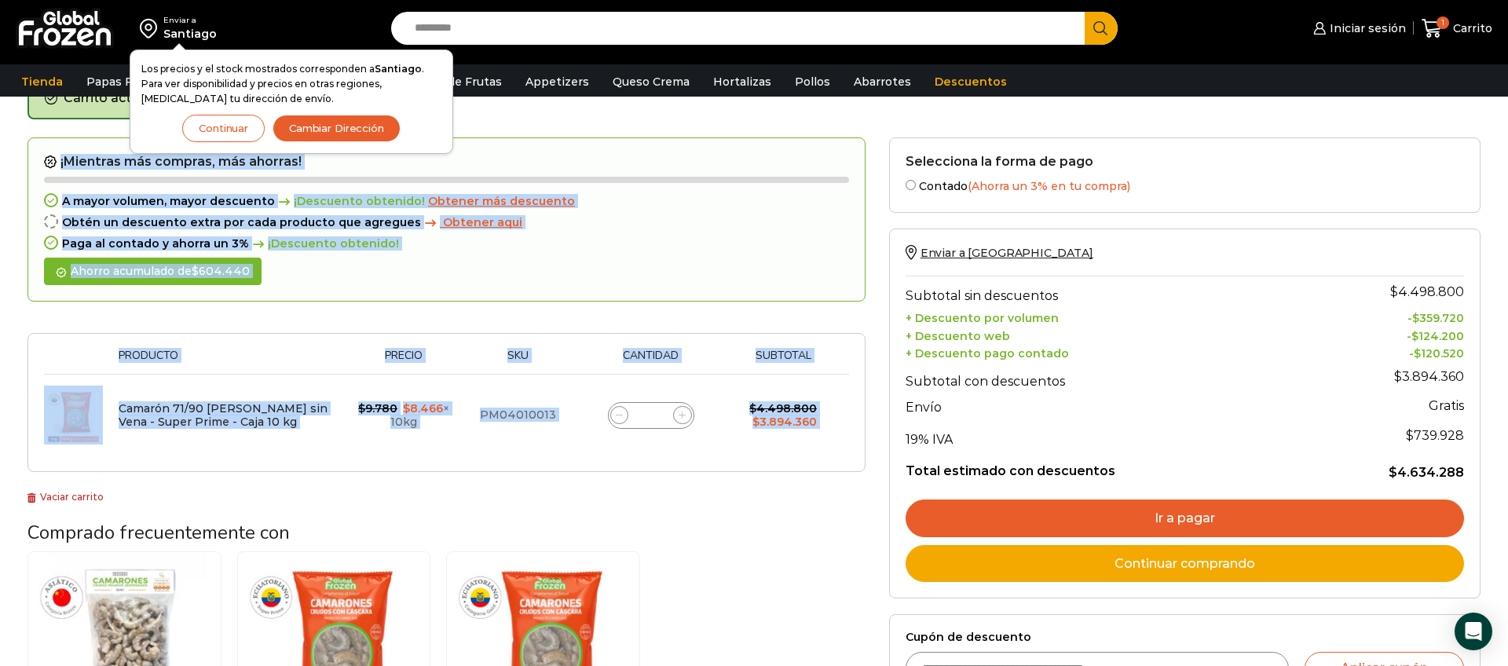
click at [682, 416] on icon at bounding box center [682, 415] width 7 height 7
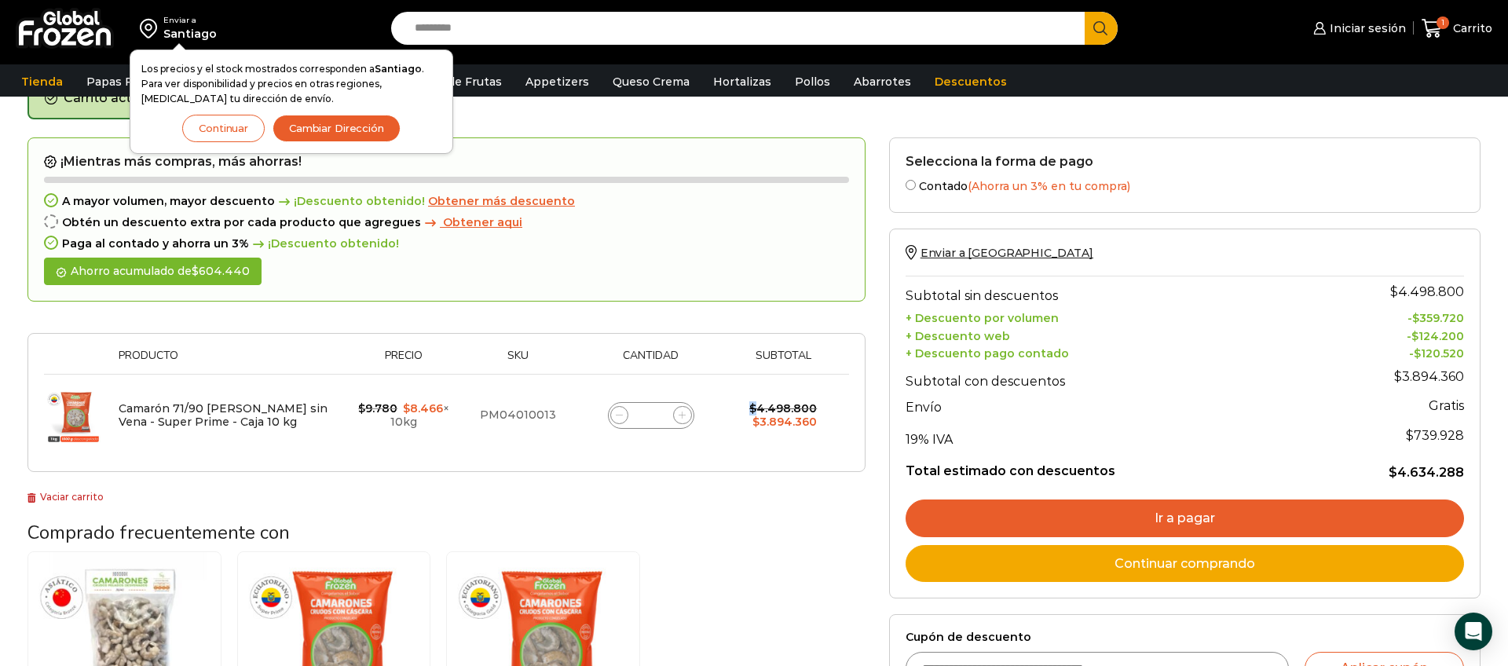
click at [682, 416] on icon at bounding box center [682, 415] width 7 height 7
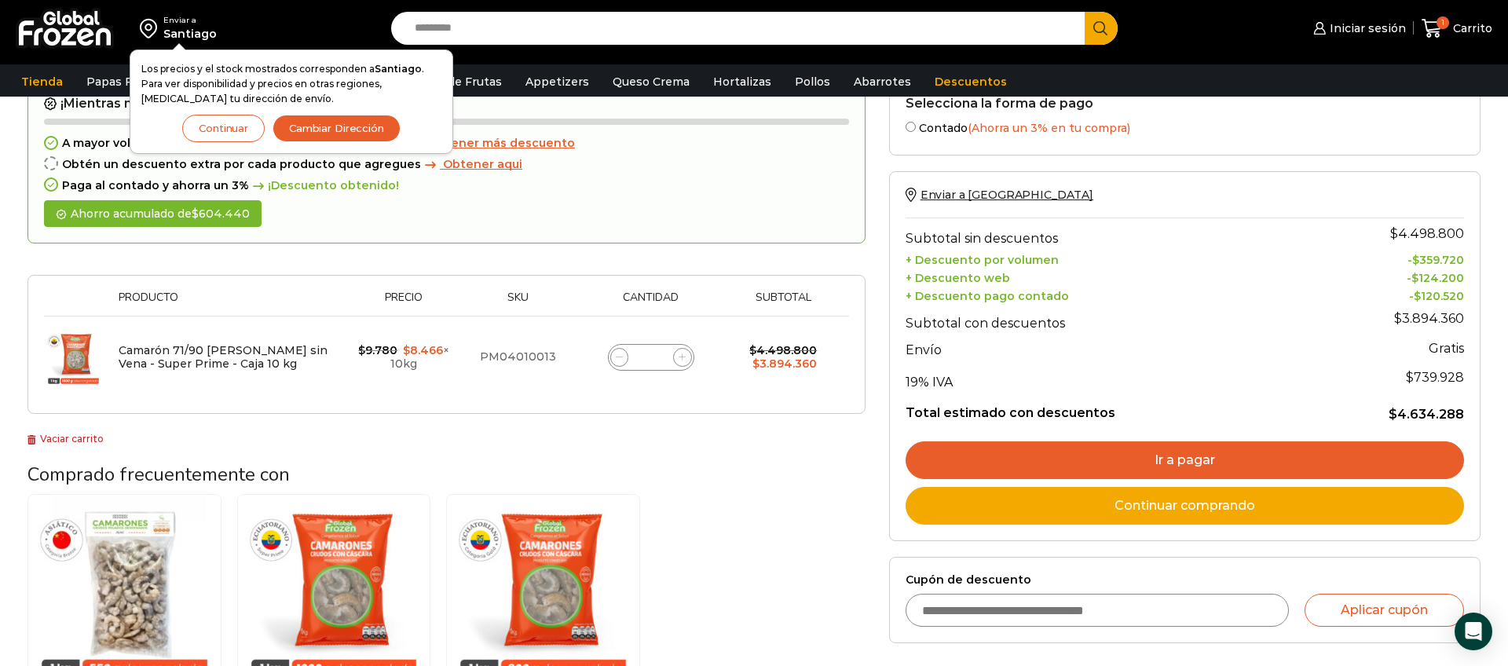
click at [685, 357] on icon at bounding box center [682, 357] width 7 height 7
click at [682, 358] on icon at bounding box center [682, 357] width 7 height 7
drag, startPoint x: 658, startPoint y: 358, endPoint x: 638, endPoint y: 358, distance: 20.4
click at [638, 358] on div "Camarón 71/90 [PERSON_NAME] sin Vena - Super Prime - Caja 10 kg cantidad **" at bounding box center [651, 357] width 86 height 27
click at [680, 360] on icon at bounding box center [682, 357] width 7 height 7
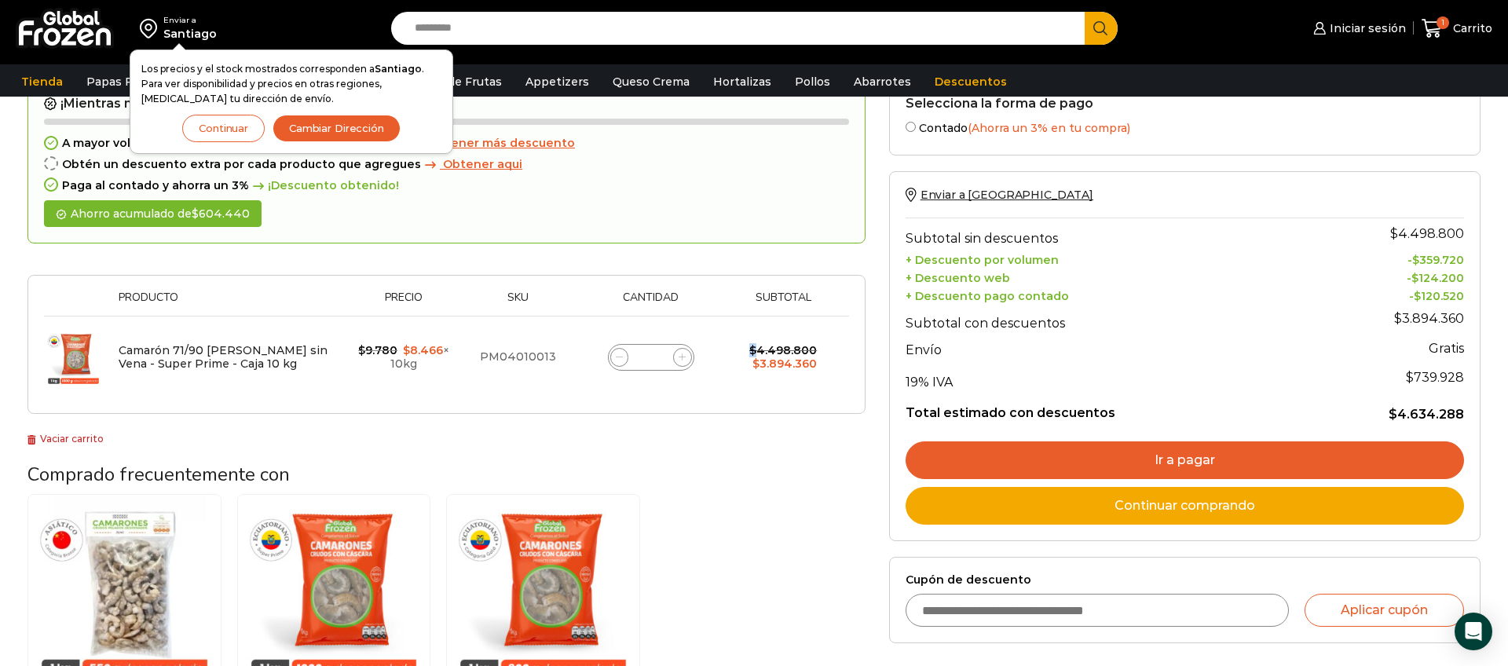
click at [680, 360] on icon at bounding box center [682, 357] width 7 height 7
click at [681, 360] on icon at bounding box center [682, 357] width 7 height 7
click at [682, 359] on icon at bounding box center [682, 357] width 7 height 7
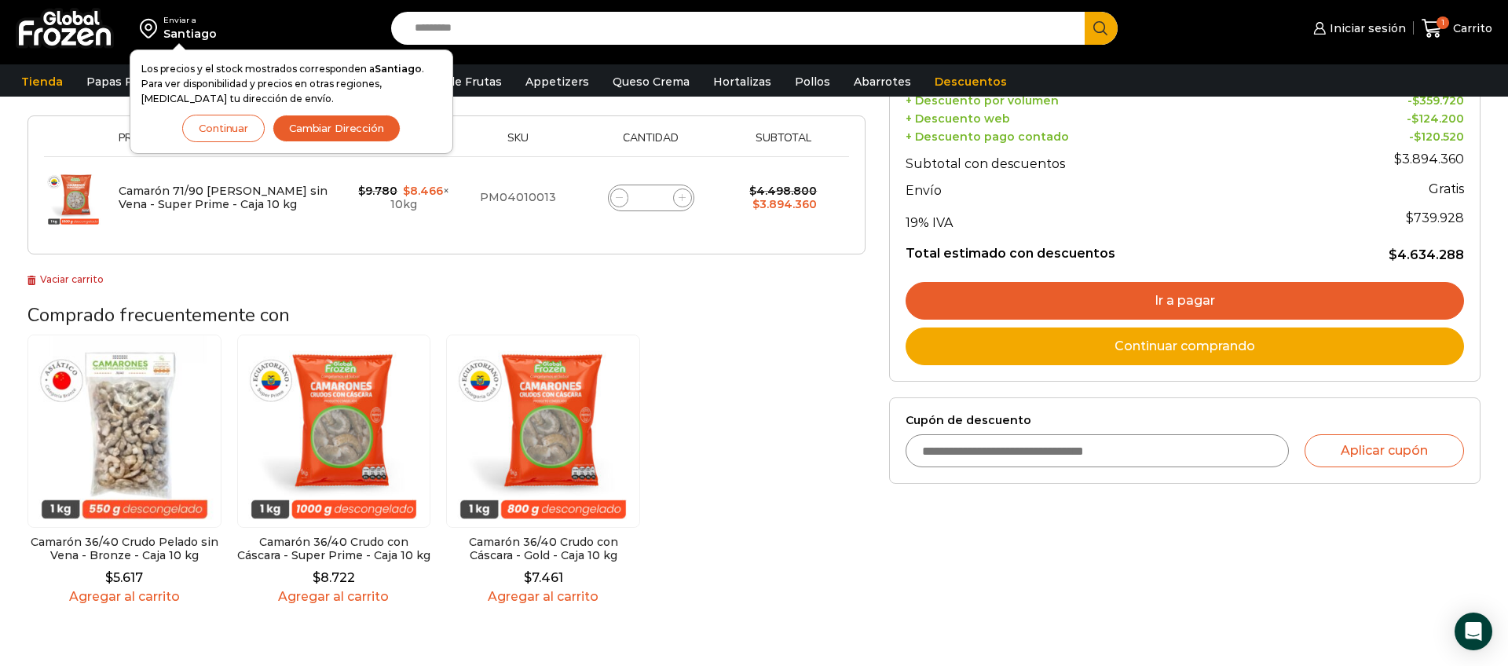
scroll to position [264, 0]
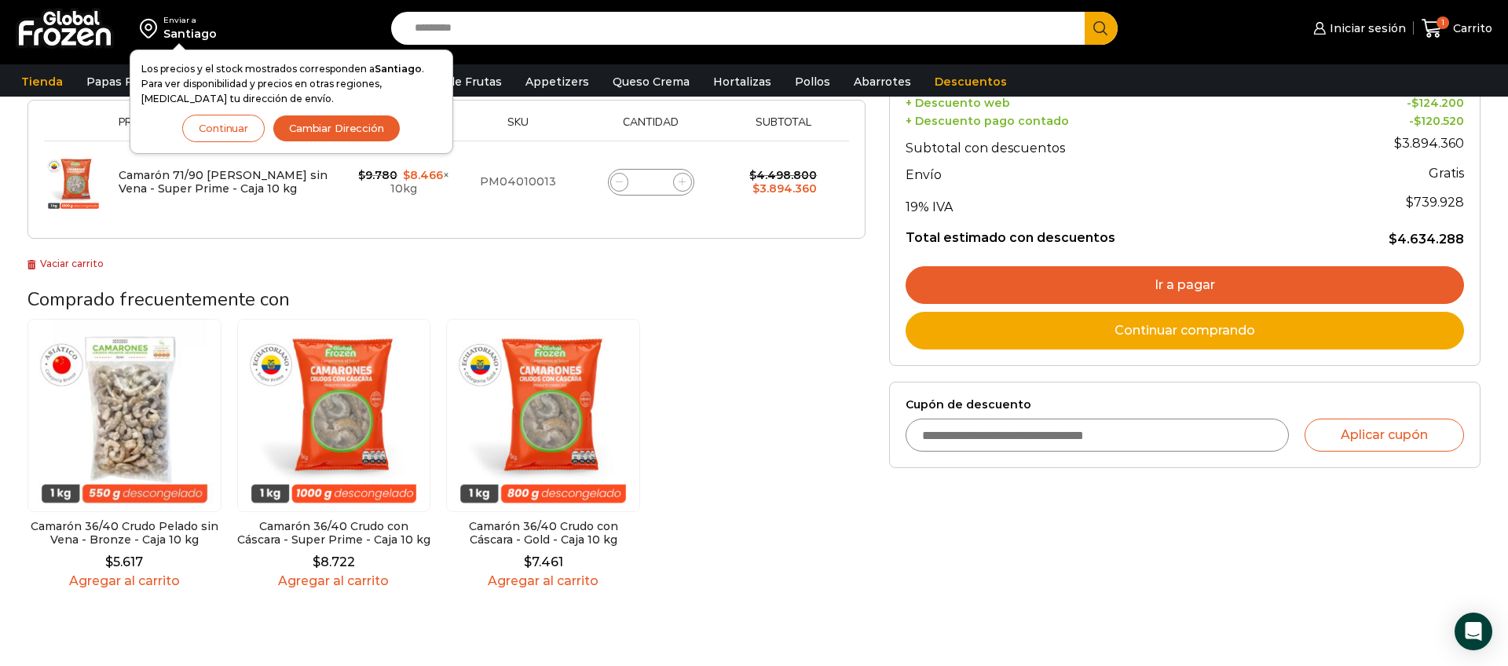
click at [681, 178] on icon at bounding box center [682, 181] width 7 height 7
drag, startPoint x: 681, startPoint y: 178, endPoint x: 611, endPoint y: 172, distance: 70.1
click at [681, 178] on icon at bounding box center [682, 181] width 7 height 7
click at [229, 129] on button "Continuar" at bounding box center [223, 128] width 82 height 27
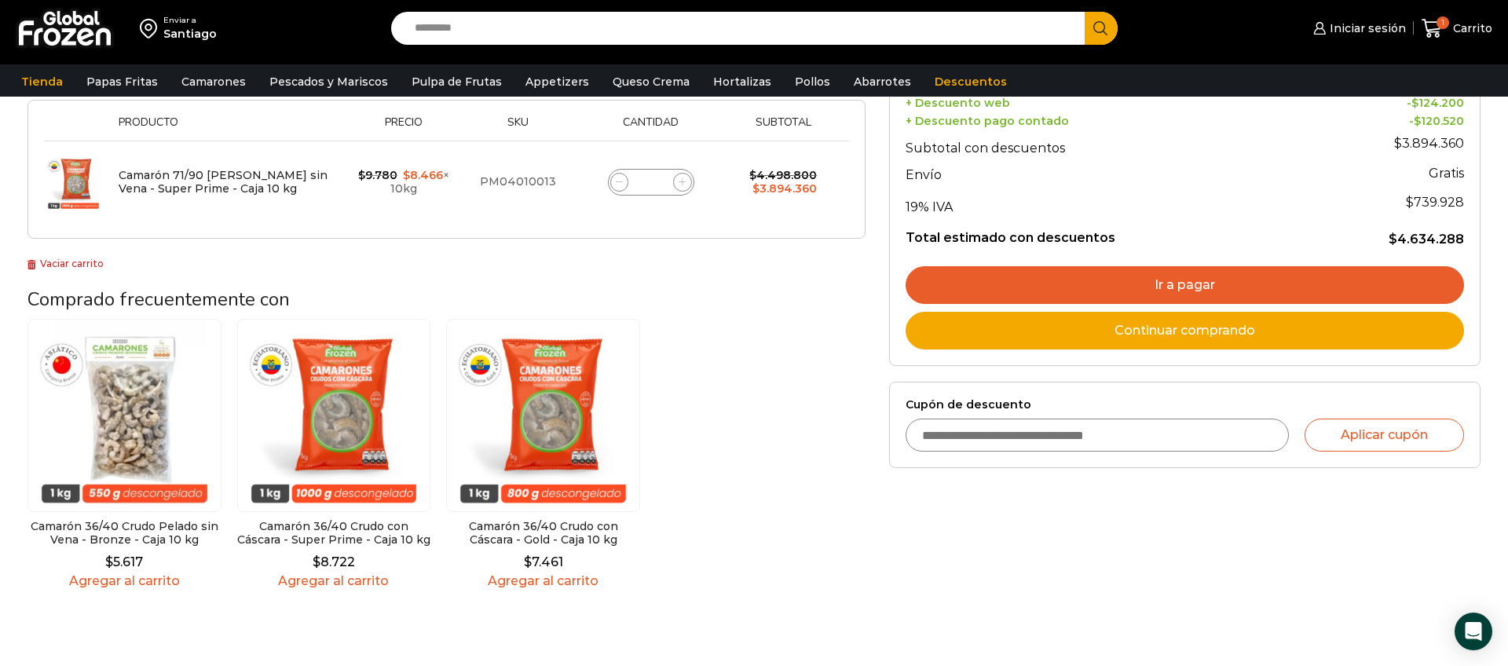
click at [671, 182] on div "Camarón 71/90 [PERSON_NAME] sin Vena - Super Prime - Caja 10 kg cantidad **" at bounding box center [651, 182] width 86 height 27
click at [676, 181] on span at bounding box center [682, 182] width 19 height 19
click at [686, 184] on span at bounding box center [682, 182] width 19 height 19
click at [679, 184] on icon at bounding box center [682, 181] width 7 height 7
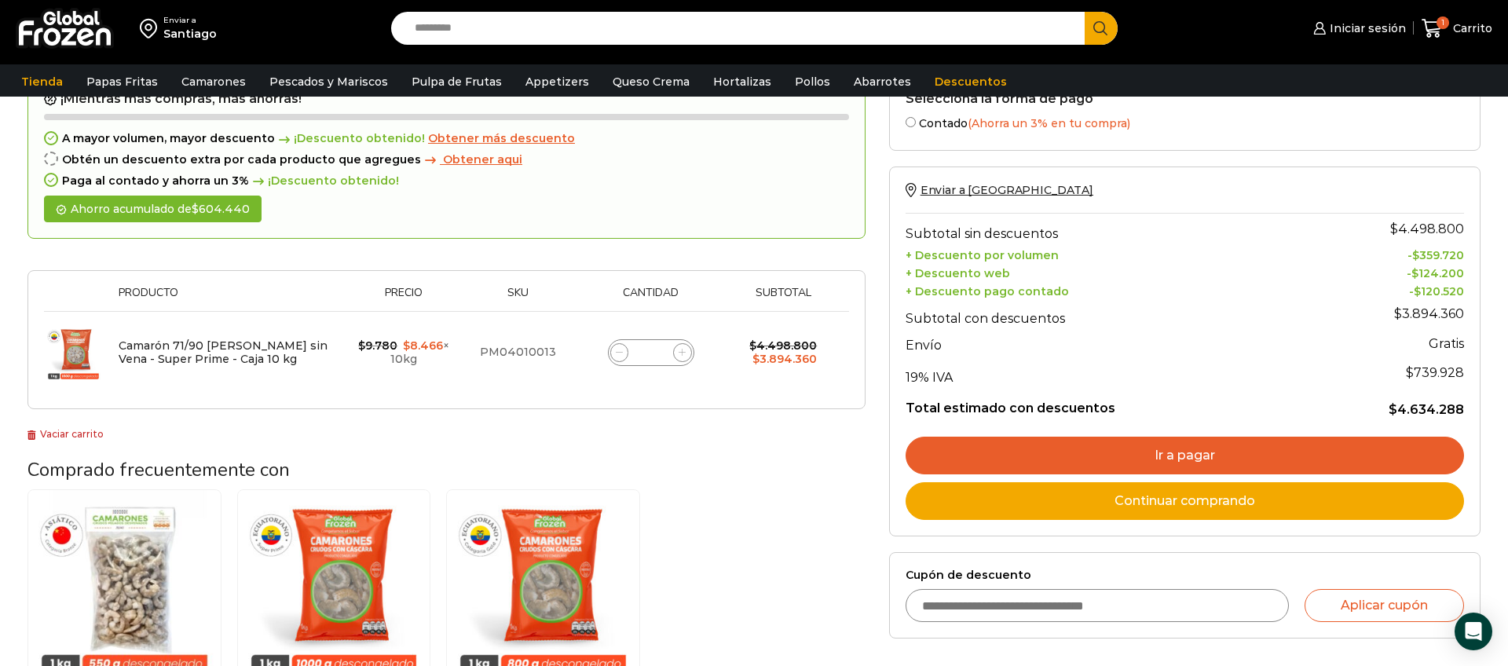
scroll to position [93, 0]
click at [684, 350] on icon at bounding box center [682, 353] width 7 height 7
